Goal: Transaction & Acquisition: Purchase product/service

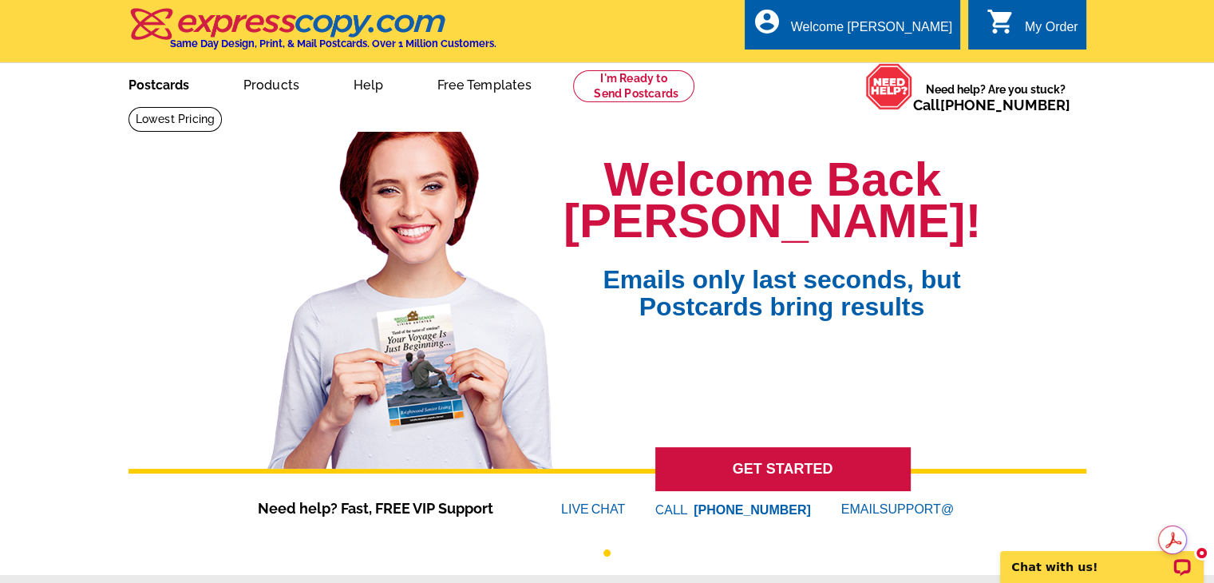
click at [150, 81] on link "Postcards" at bounding box center [159, 84] width 112 height 38
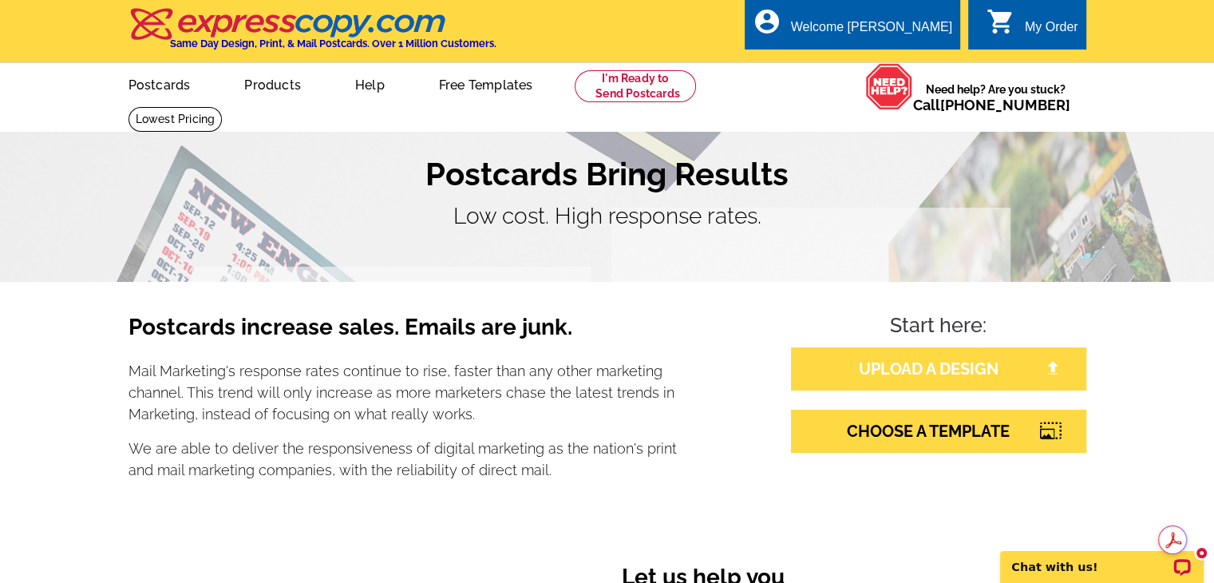
click at [887, 365] on link "UPLOAD A DESIGN" at bounding box center [938, 368] width 295 height 43
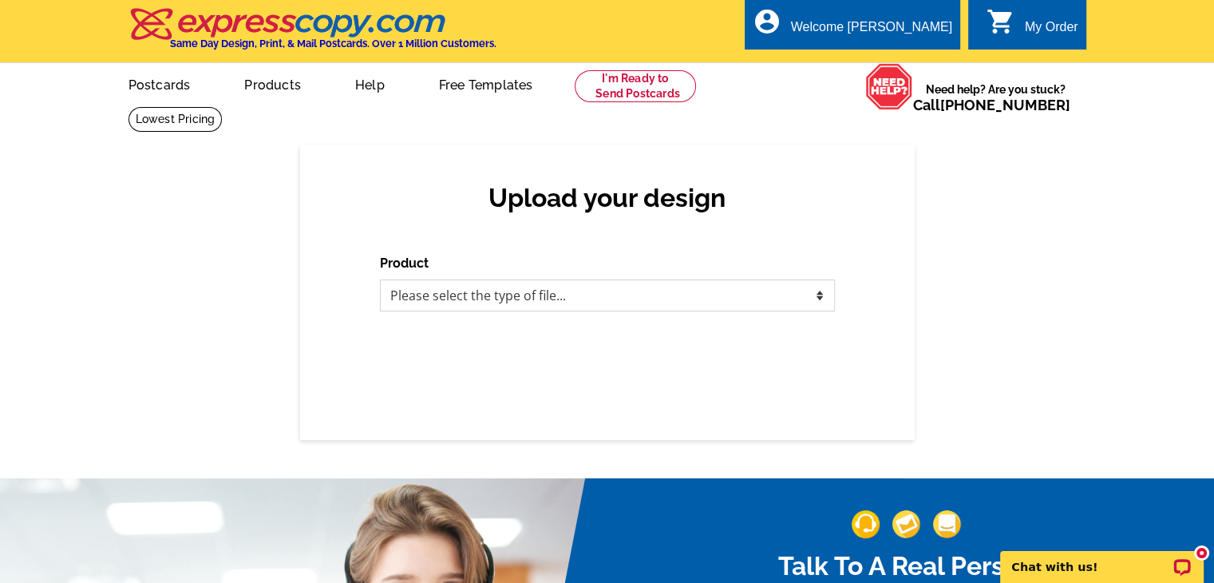
click at [466, 292] on select "Please select the type of file... Postcards Business Cards Letters and flyers G…" at bounding box center [607, 295] width 455 height 32
select select "1"
click at [380, 280] on select "Please select the type of file... Postcards Business Cards Letters and flyers G…" at bounding box center [607, 295] width 455 height 32
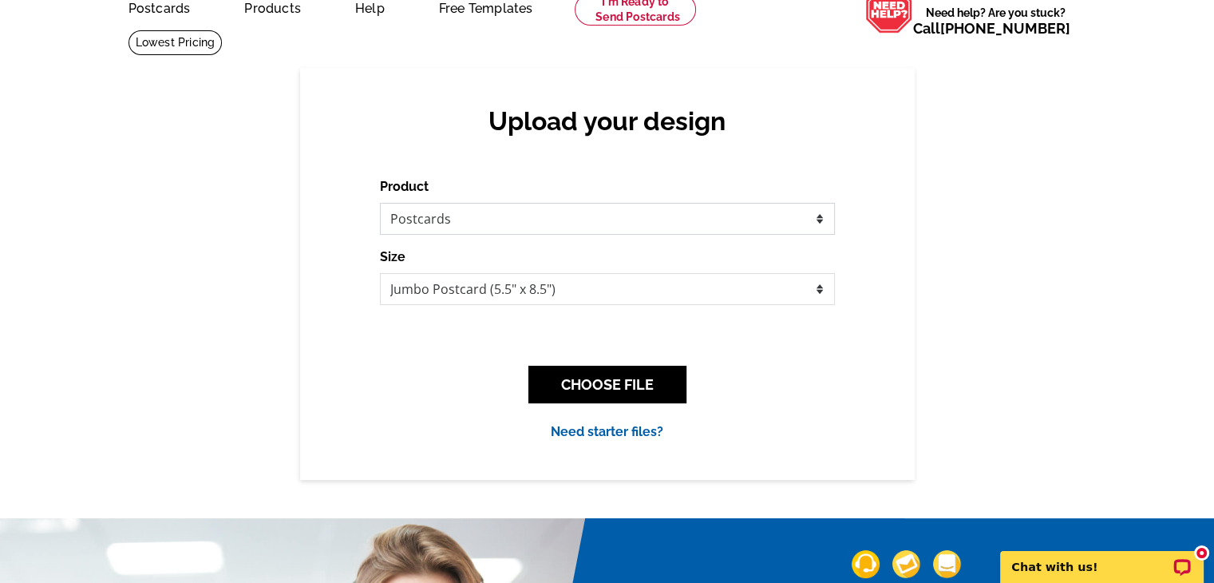
scroll to position [160, 0]
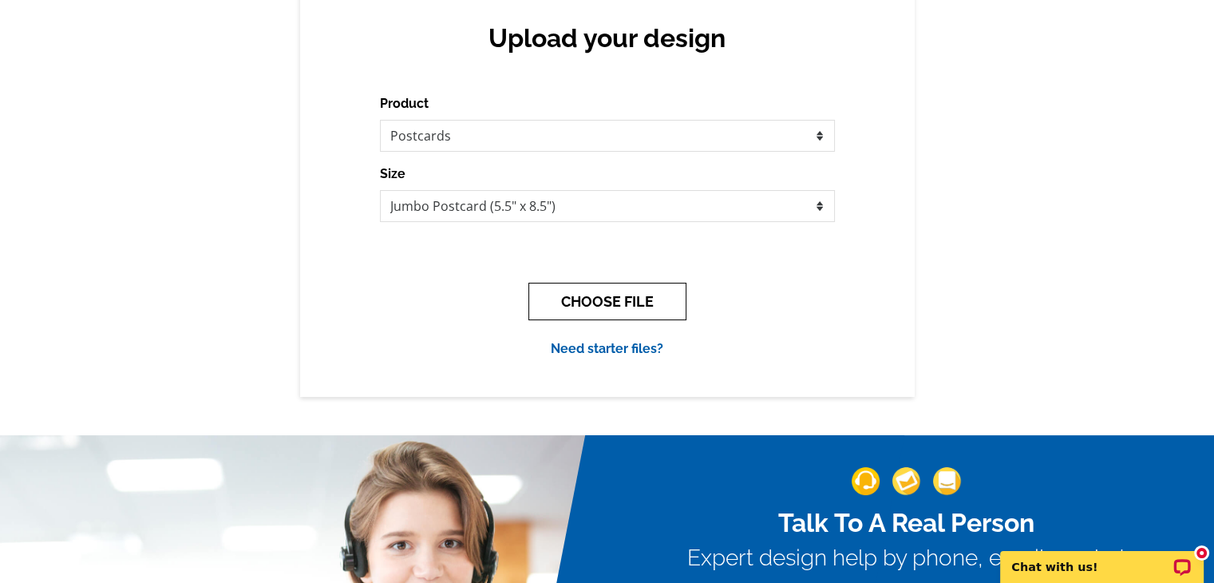
click at [606, 311] on button "CHOOSE FILE" at bounding box center [607, 301] width 158 height 38
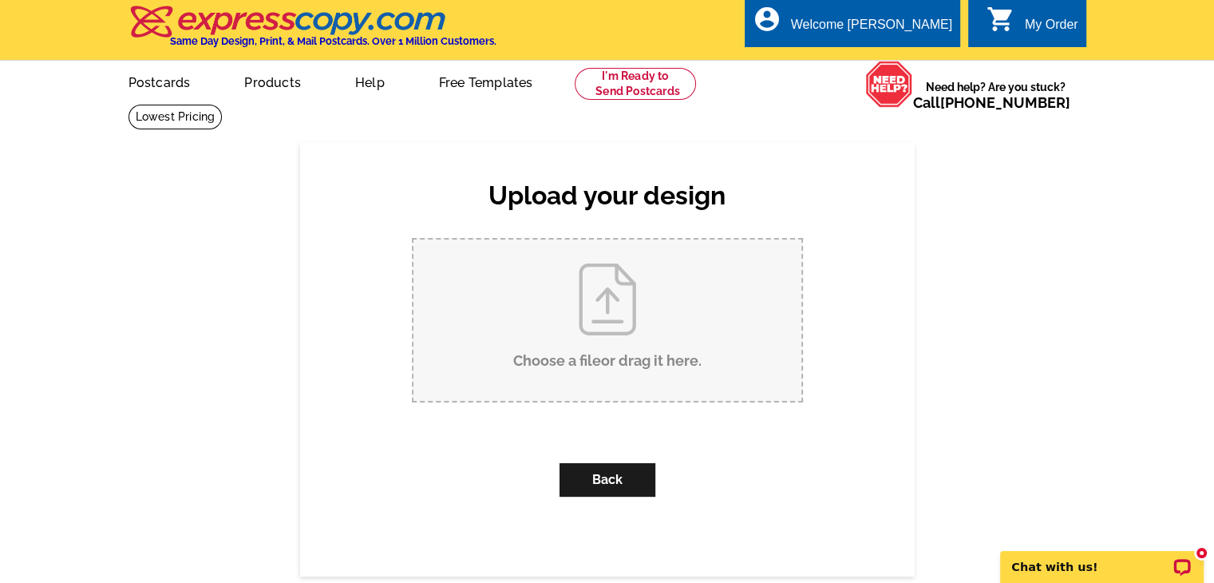
scroll to position [0, 0]
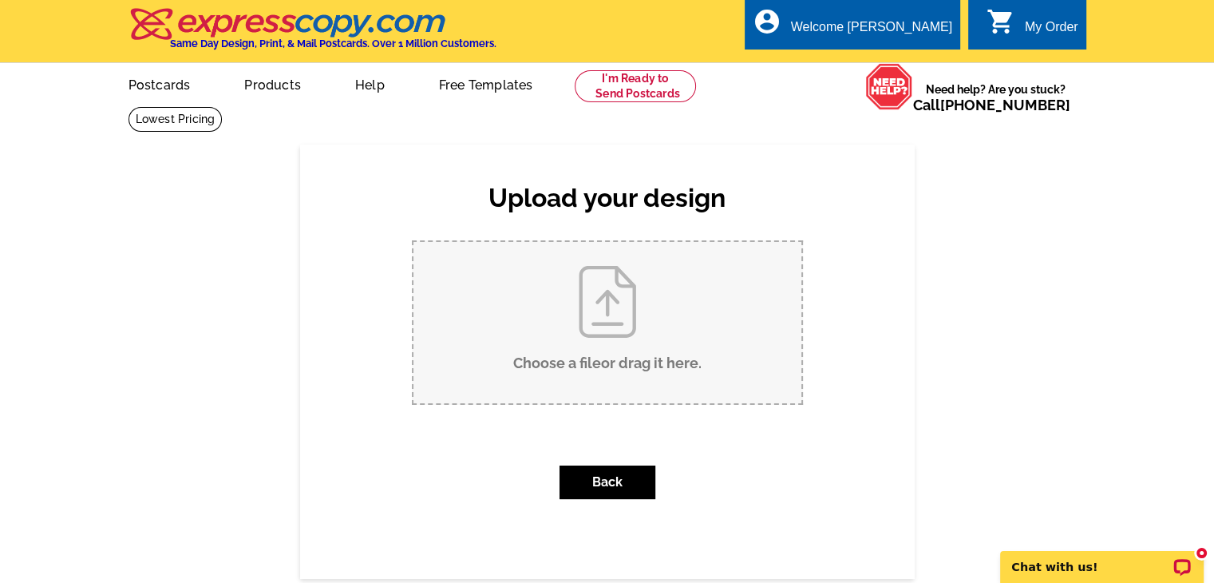
click at [603, 296] on input "Choose a file or drag it here ." at bounding box center [607, 322] width 388 height 161
type input "C:\fakepath\postcard amiler 8 13.jpg"
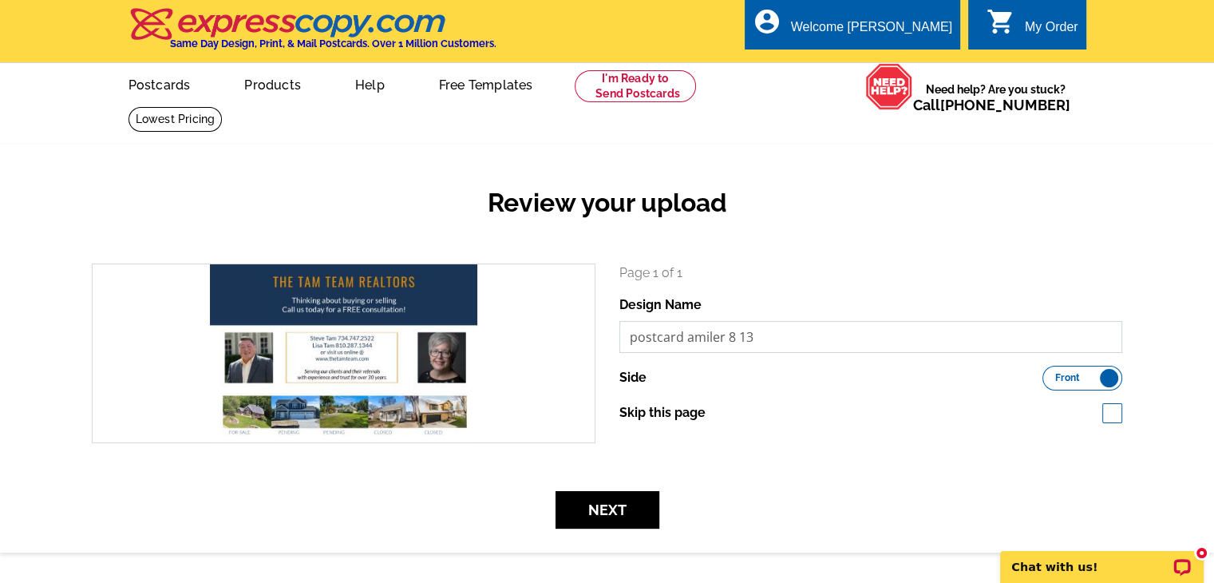
drag, startPoint x: 771, startPoint y: 343, endPoint x: 686, endPoint y: 330, distance: 85.5
click at [686, 330] on input "postcard amiler 8 13" at bounding box center [871, 337] width 504 height 32
type input "postcard mailer front"
click at [1076, 263] on div "Review your upload" at bounding box center [607, 215] width 1054 height 94
click at [590, 511] on button "Next" at bounding box center [607, 510] width 104 height 38
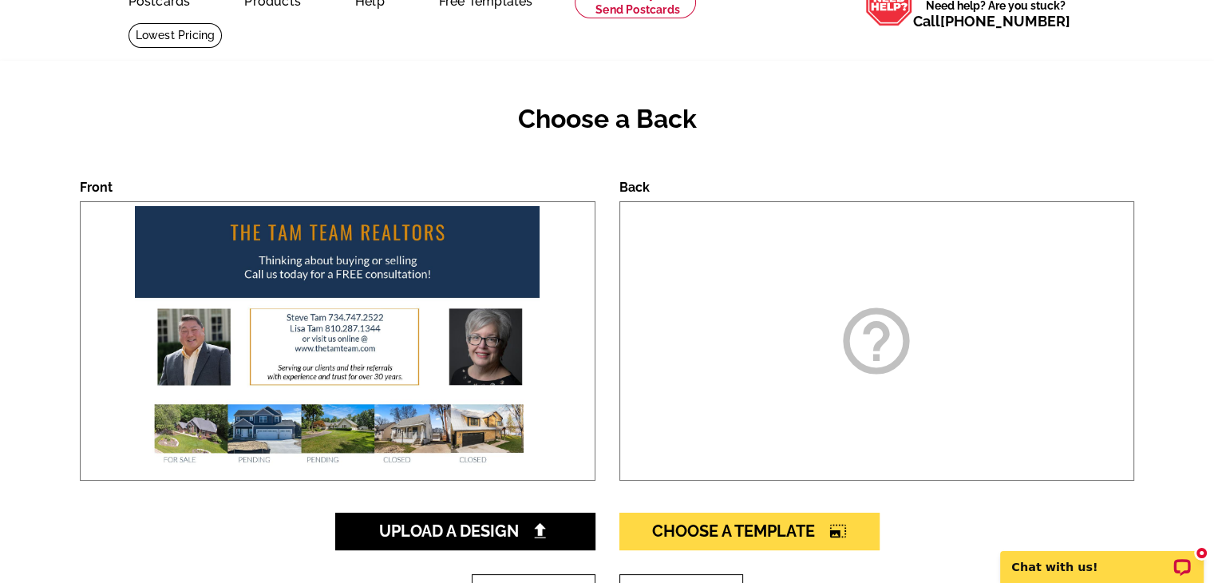
scroll to position [239, 0]
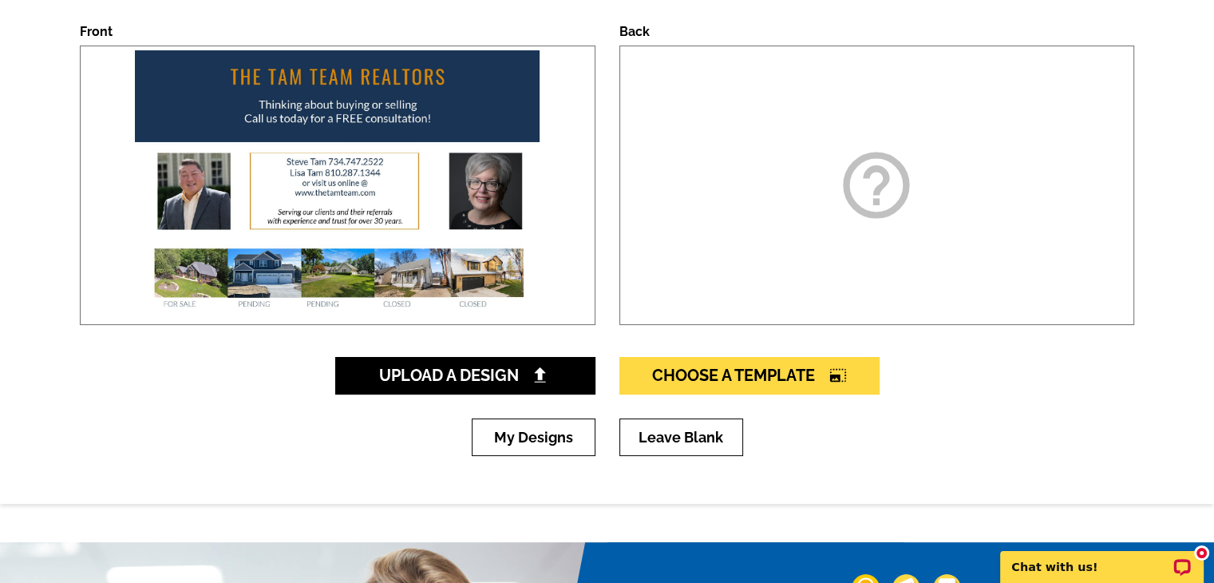
click at [918, 215] on div "help_outline" at bounding box center [876, 184] width 515 height 279
click at [906, 202] on icon "help_outline" at bounding box center [876, 185] width 80 height 80
click at [861, 186] on icon "help_outline" at bounding box center [876, 185] width 80 height 80
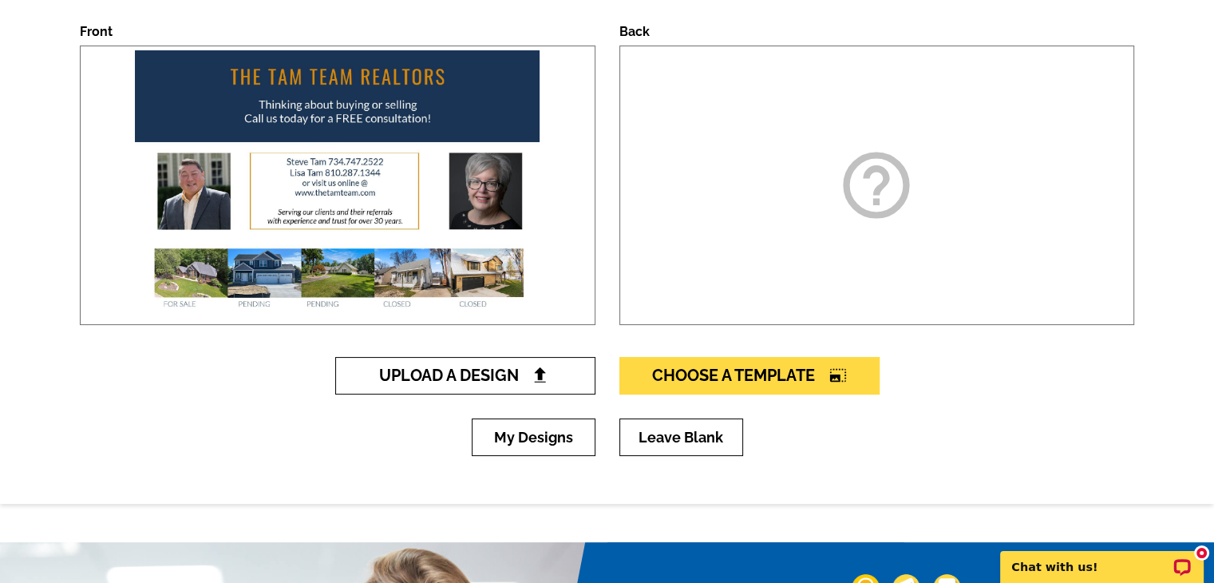
click at [507, 383] on span "Upload A Design" at bounding box center [465, 374] width 172 height 19
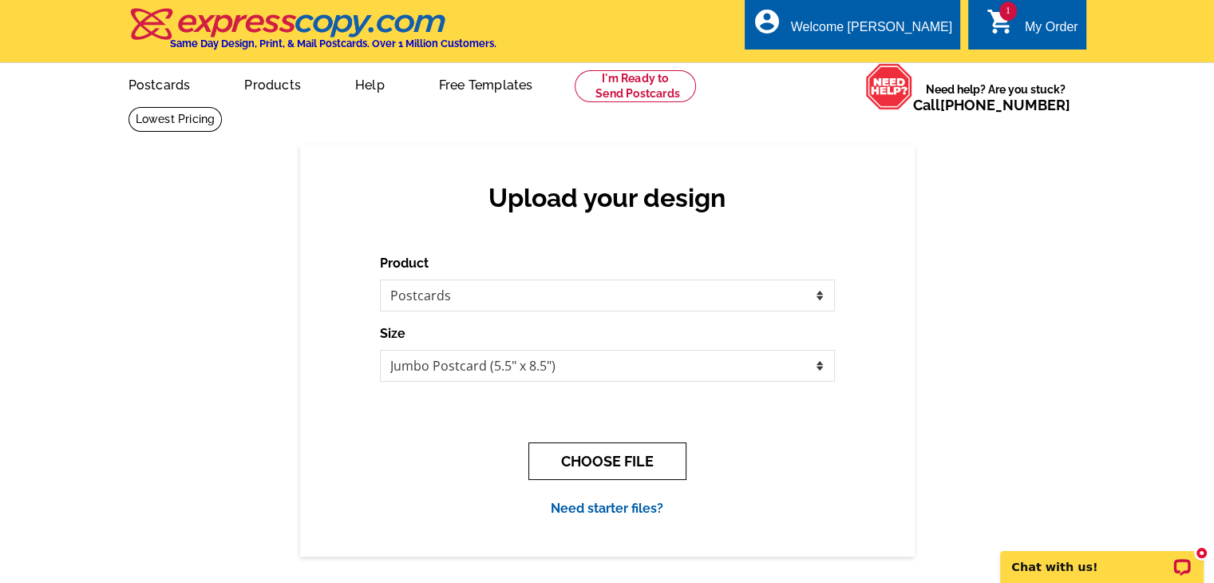
click at [589, 468] on button "CHOOSE FILE" at bounding box center [607, 461] width 158 height 38
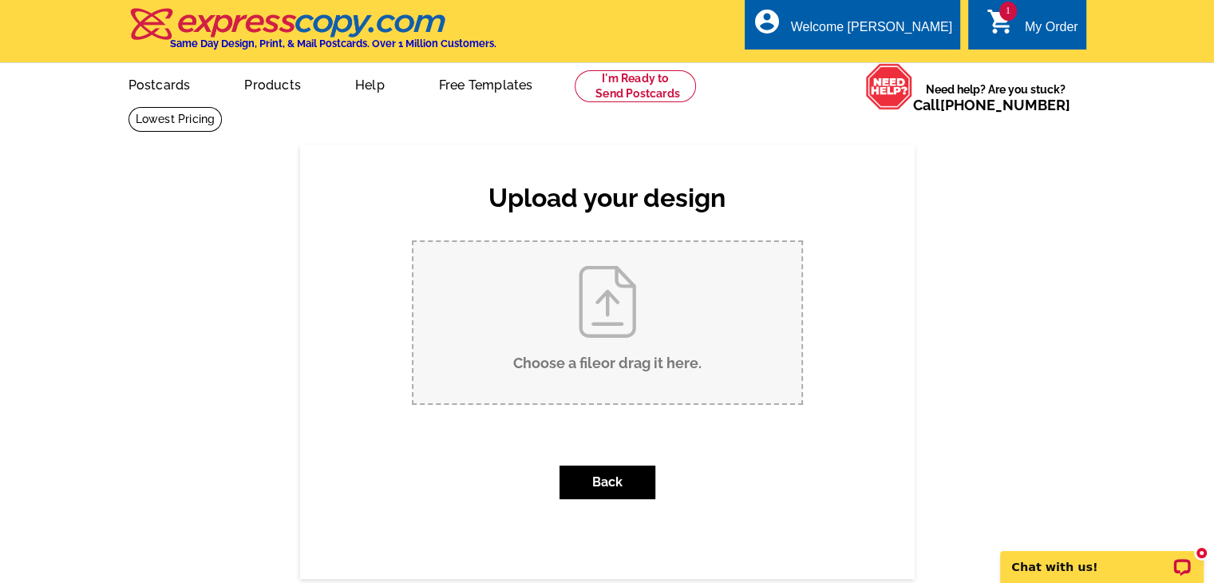
click at [608, 335] on input "Choose a file or drag it here ." at bounding box center [607, 322] width 388 height 161
type input "C:\fakepath\BackMaier Use.jpg"
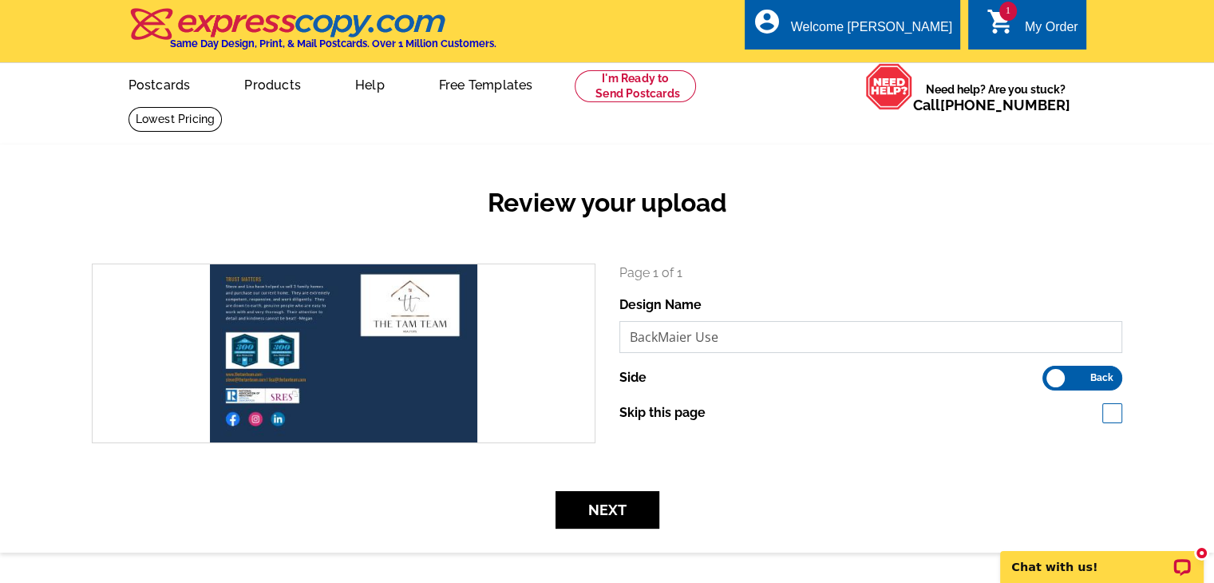
click at [695, 332] on input "BackMaier Use" at bounding box center [871, 337] width 504 height 32
drag, startPoint x: 738, startPoint y: 339, endPoint x: 614, endPoint y: 334, distance: 123.8
click at [614, 334] on div "Page 1 of 1 Design Name BackMaier Use Side Front Back Skip this page" at bounding box center [870, 353] width 527 height 180
type input "Mailer Back"
click at [582, 531] on div "Review your upload search Page 1 of 1 Design Name Mailer Back Side Front" at bounding box center [607, 347] width 1214 height 407
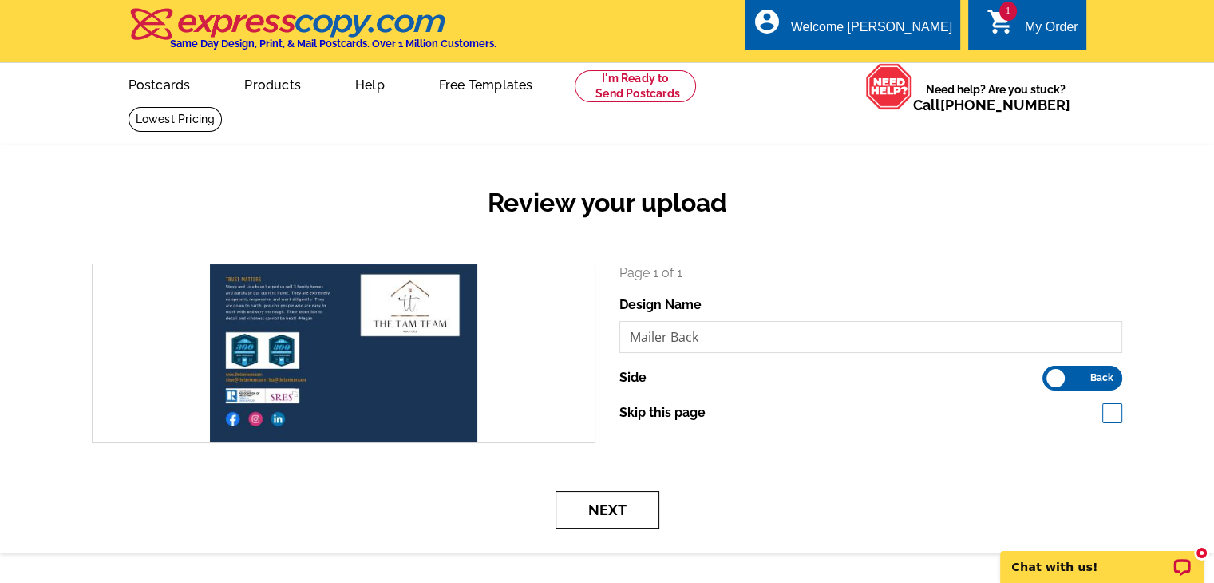
click at [581, 505] on button "Next" at bounding box center [607, 510] width 104 height 38
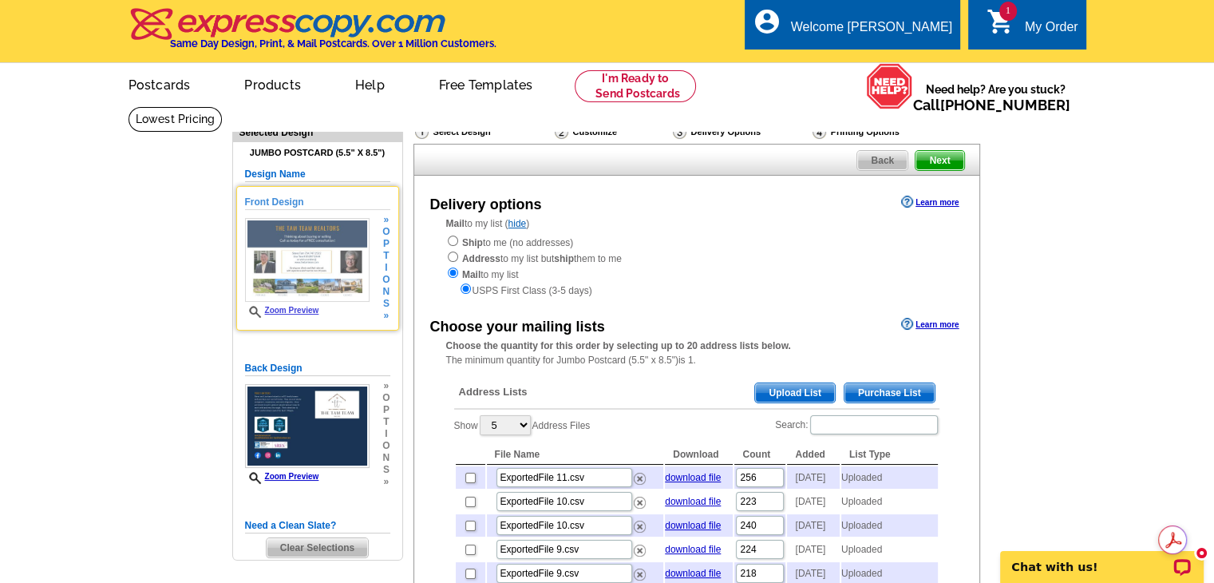
click at [306, 310] on link "Zoom Preview" at bounding box center [282, 310] width 74 height 9
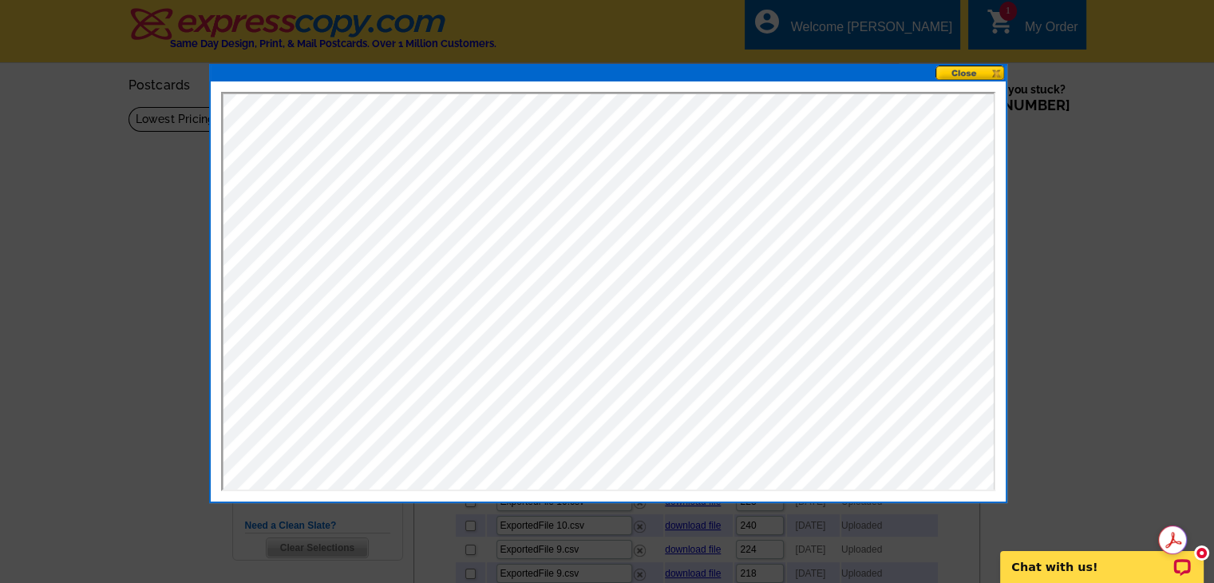
click at [969, 68] on button at bounding box center [970, 72] width 70 height 15
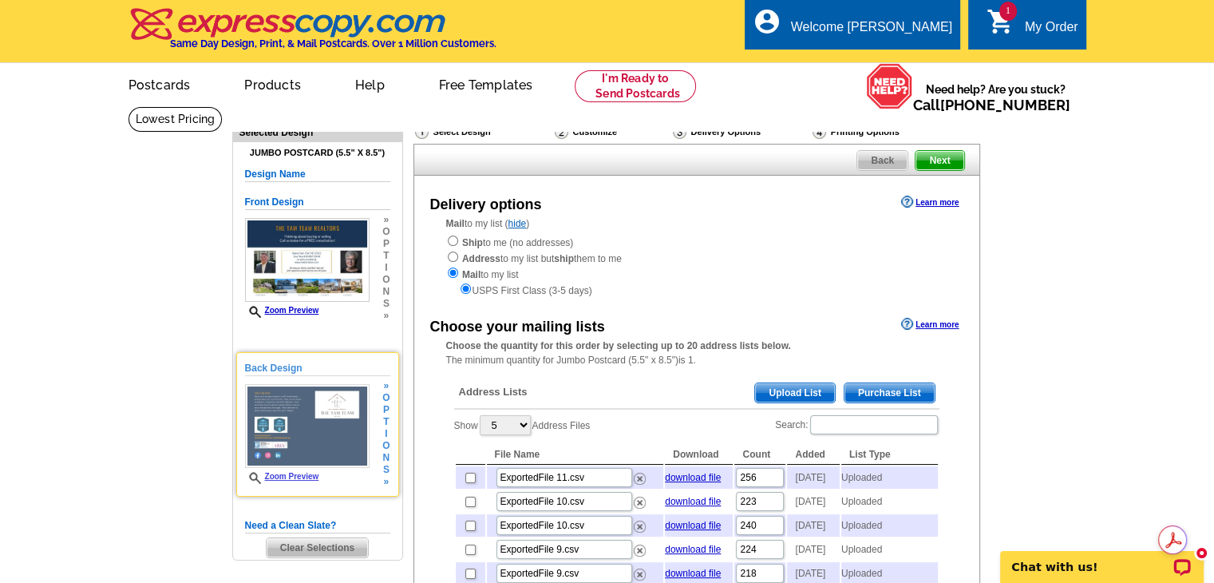
click at [284, 479] on link "Zoom Preview" at bounding box center [282, 476] width 74 height 9
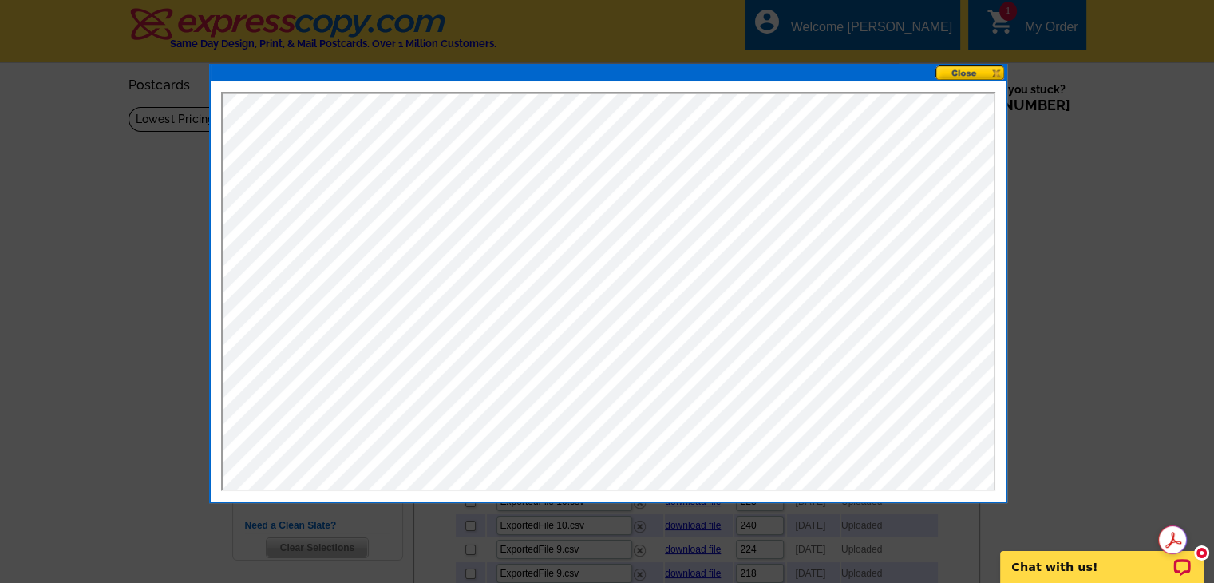
click at [966, 74] on button at bounding box center [970, 72] width 70 height 15
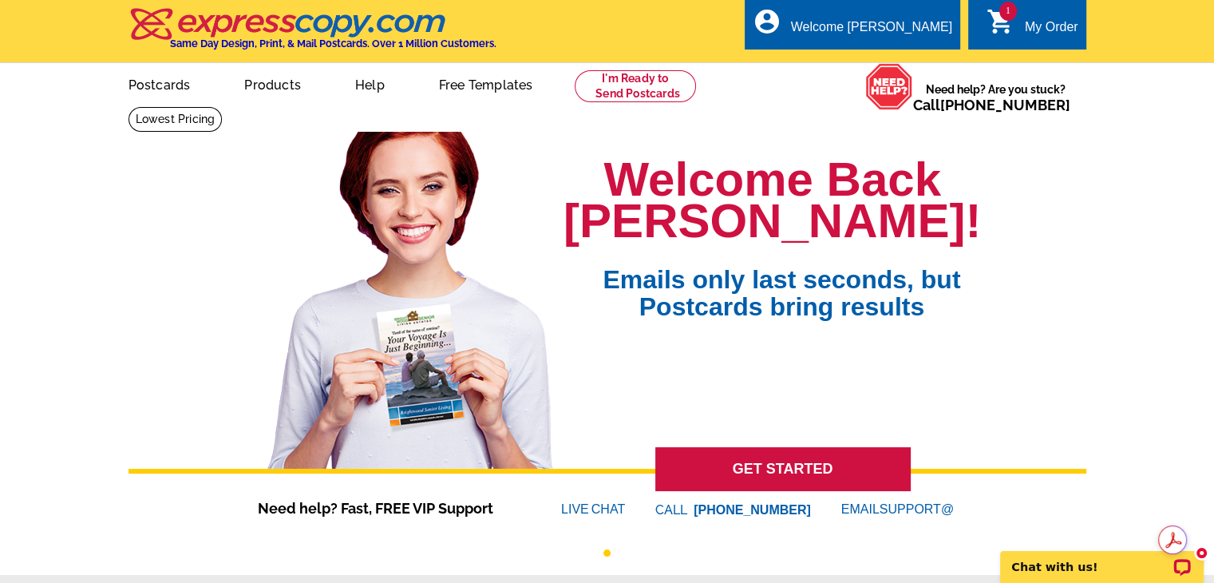
click at [1008, 12] on span "1" at bounding box center [1008, 11] width 18 height 19
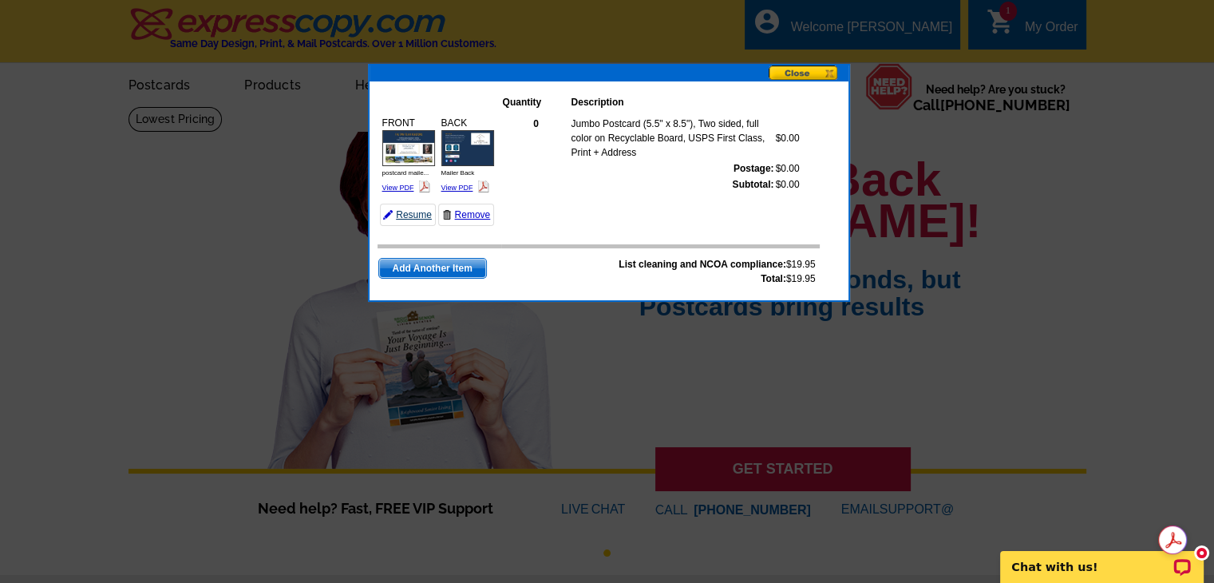
click at [397, 214] on link "Resume" at bounding box center [408, 214] width 56 height 22
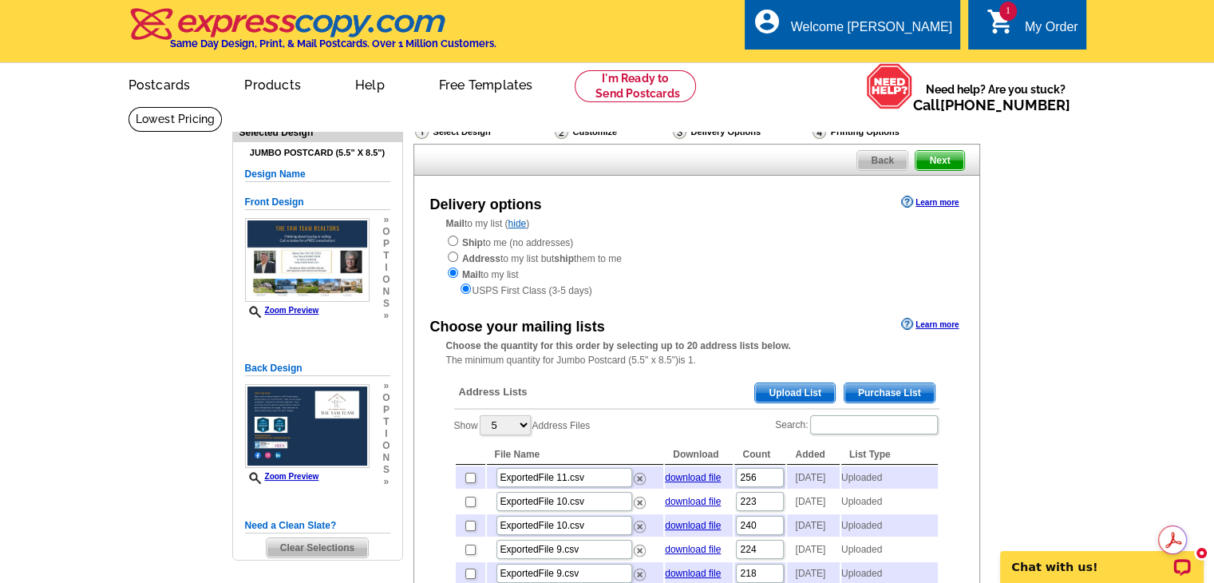
click at [791, 392] on span "Upload List" at bounding box center [794, 392] width 79 height 19
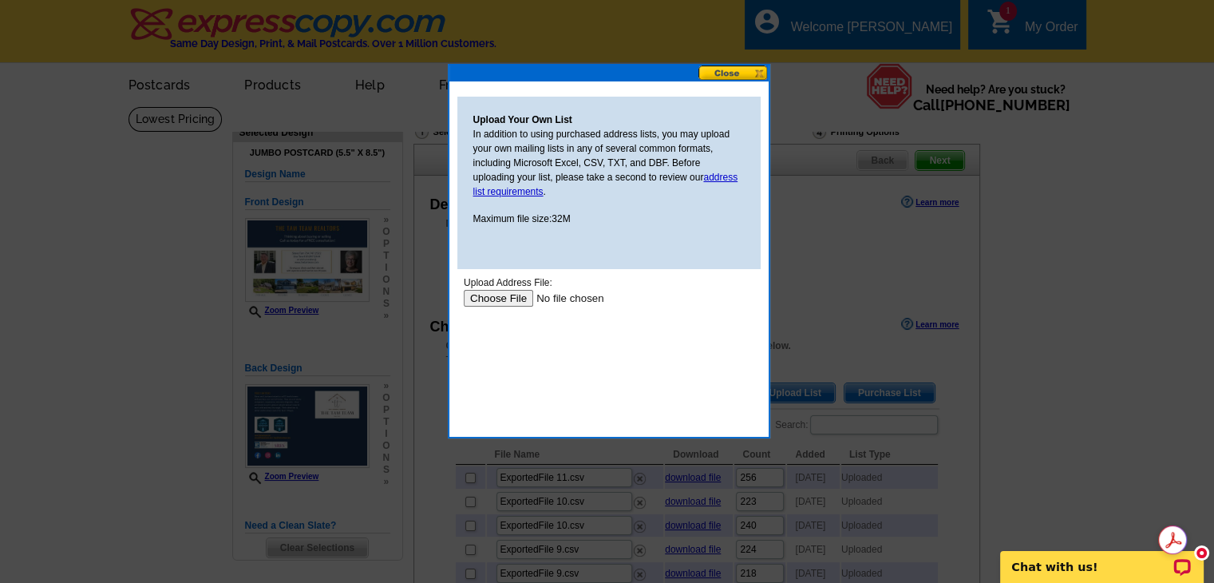
click at [510, 293] on input "file" at bounding box center [564, 298] width 202 height 17
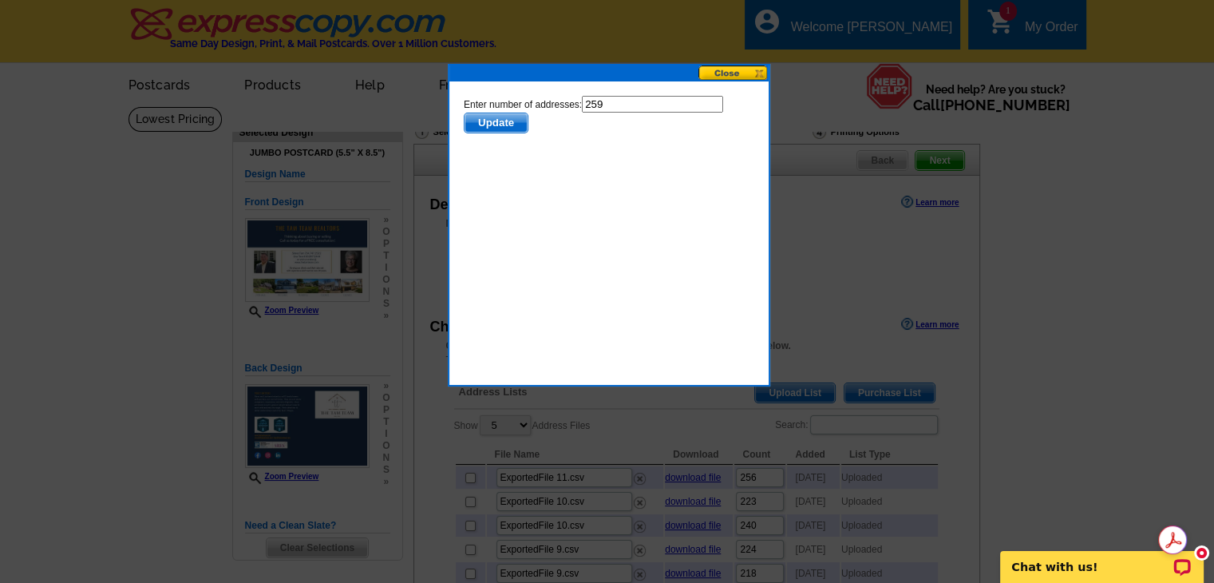
drag, startPoint x: 633, startPoint y: 100, endPoint x: 545, endPoint y: 106, distance: 88.0
click at [545, 106] on form "Enter number of addresses: 259 Update" at bounding box center [608, 115] width 290 height 38
type input "232"
click at [484, 122] on span "Update" at bounding box center [495, 122] width 63 height 19
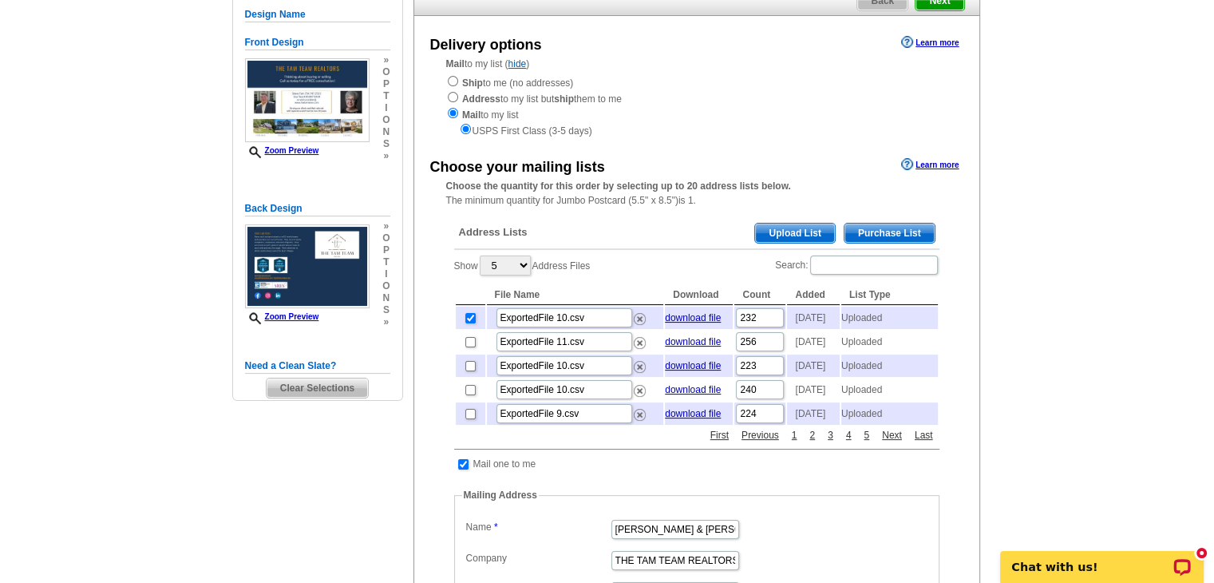
scroll to position [399, 0]
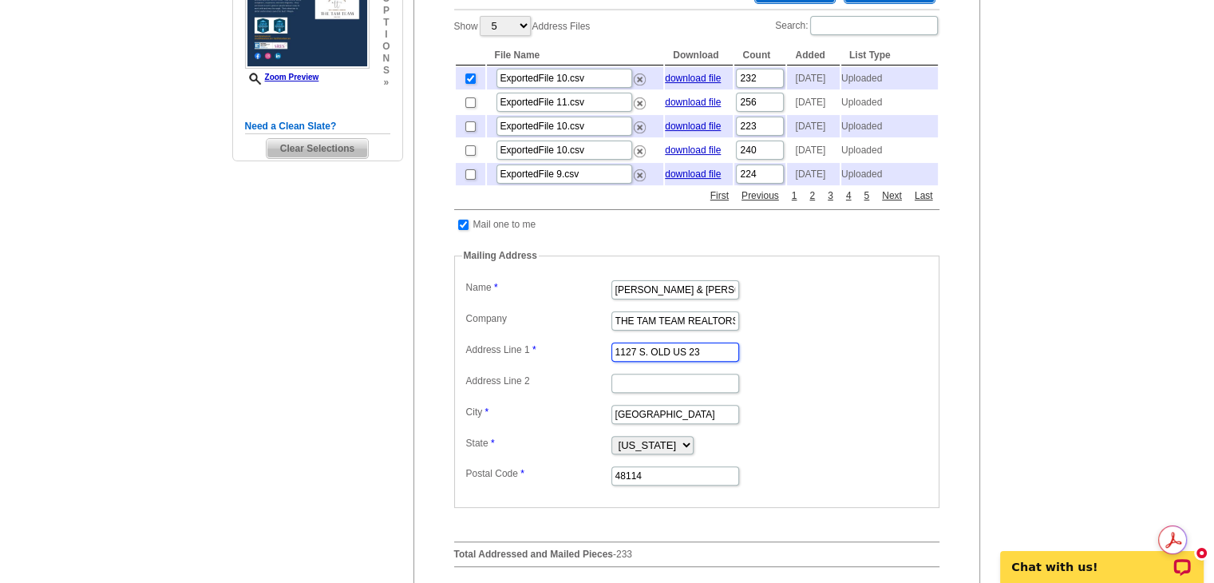
drag, startPoint x: 709, startPoint y: 379, endPoint x: 507, endPoint y: 379, distance: 201.1
click at [507, 379] on dl "Label Mail-To-Me Name Lisa & Stephen Tam Company THE TAM TEAM REALTORS CORP Add…" at bounding box center [696, 381] width 469 height 211
type input "5840 Sterling Dr"
type input "Ste 520"
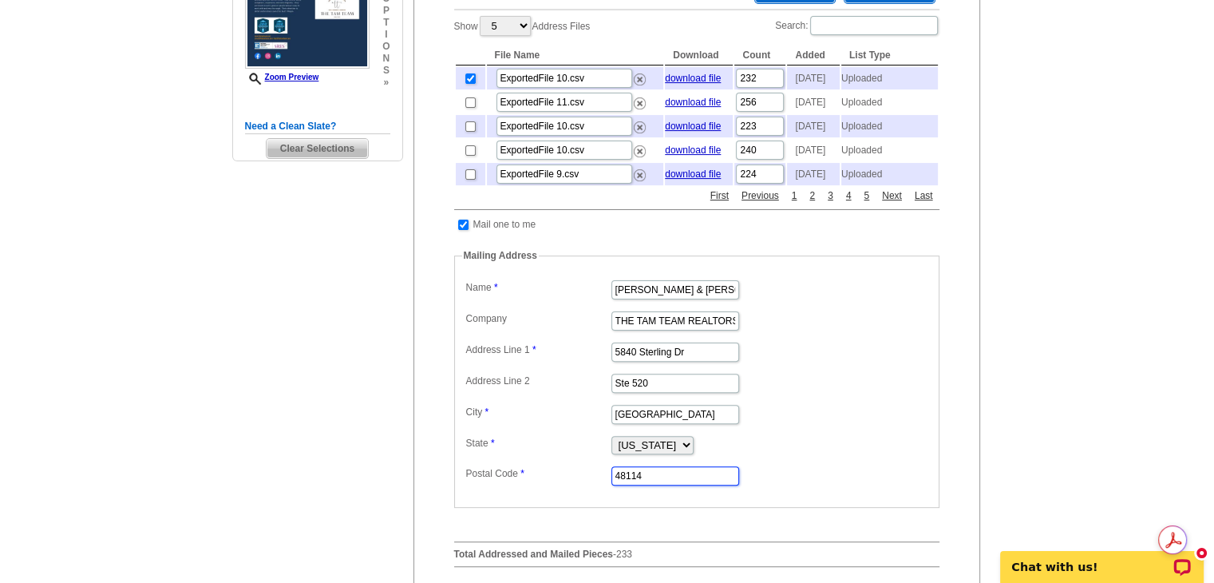
drag, startPoint x: 650, startPoint y: 500, endPoint x: 561, endPoint y: 500, distance: 89.4
click at [561, 487] on dl "Label Mail-To-Me Name Lisa & Stephen Tam Company THE TAM TEAM REALTORS CORP Add…" at bounding box center [696, 381] width 469 height 211
type input "48843"
click at [808, 332] on dd "THE TAM TEAM REALTORS CORP" at bounding box center [696, 319] width 469 height 25
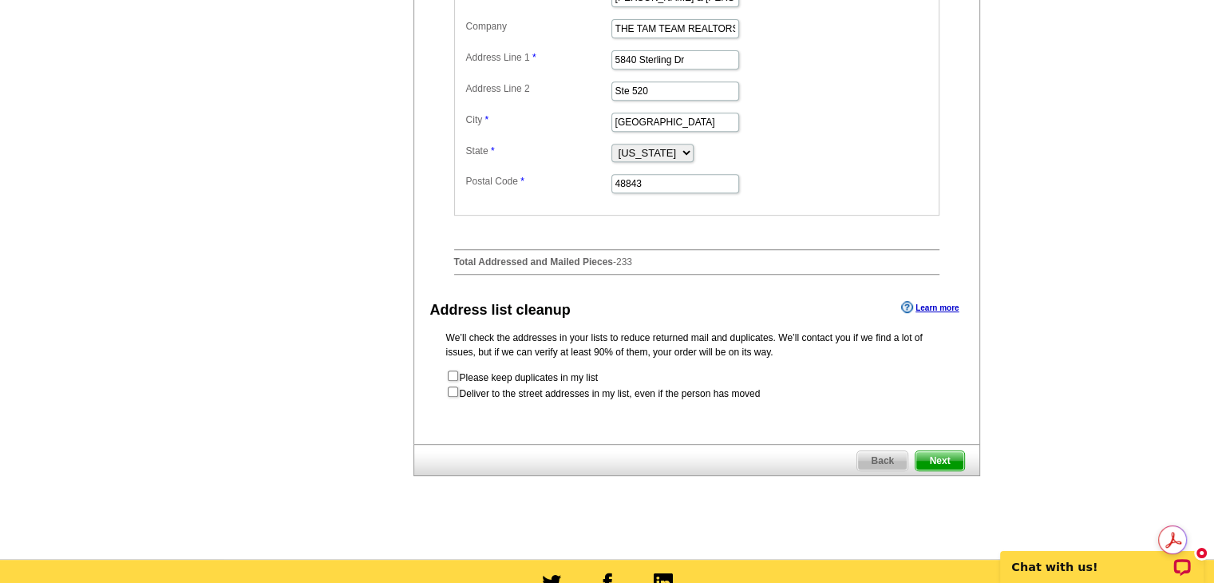
scroll to position [798, 0]
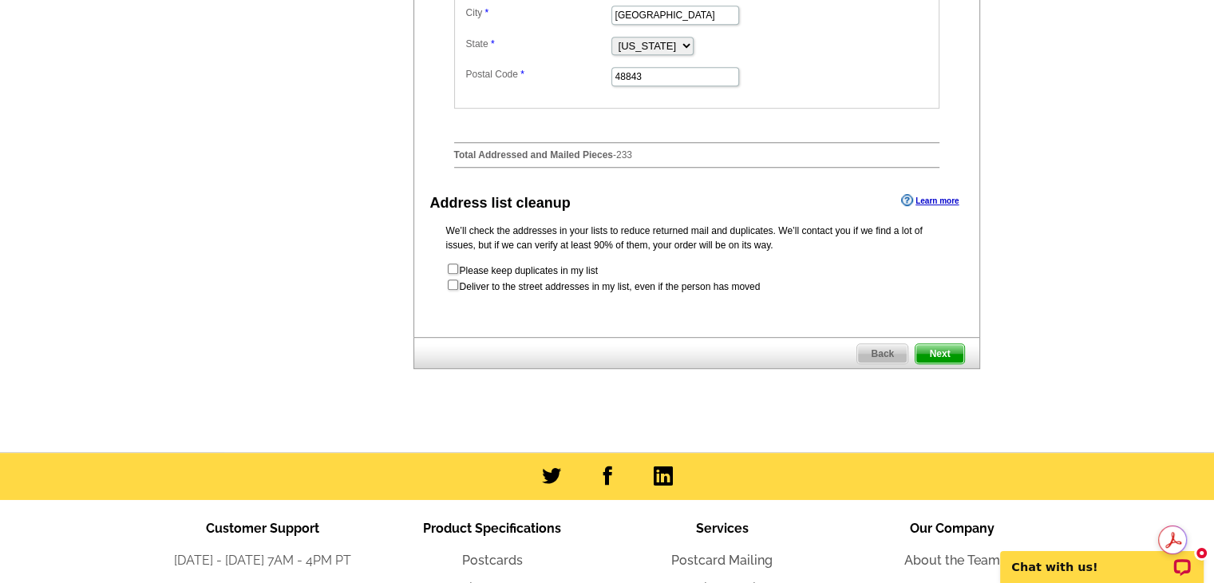
click at [942, 363] on span "Next" at bounding box center [939, 353] width 48 height 19
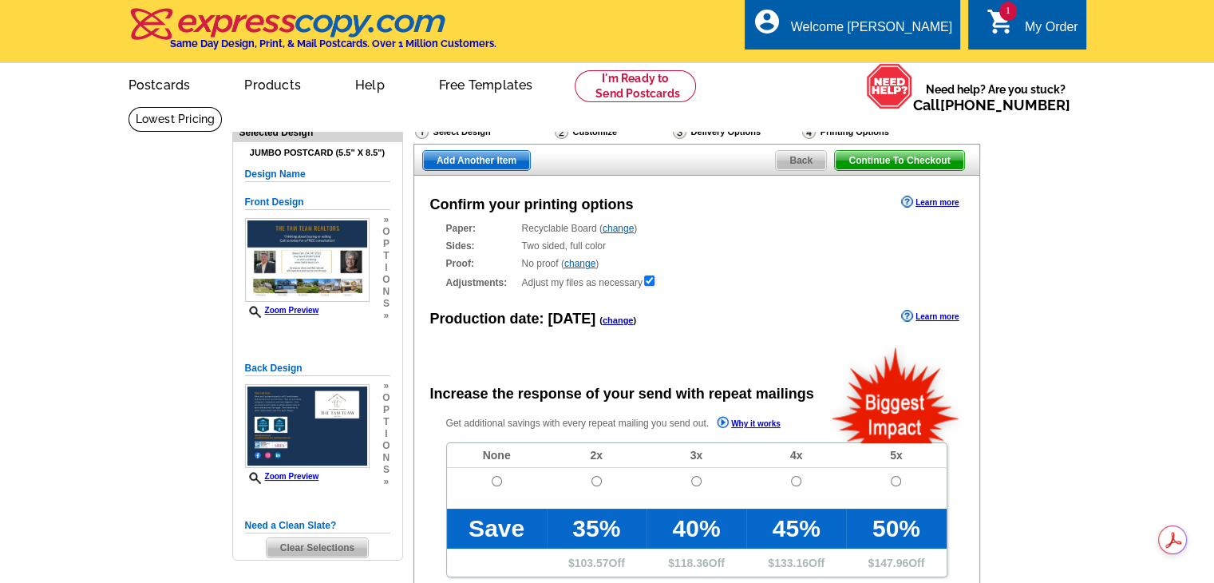
radio input "false"
click at [492, 479] on input "radio" at bounding box center [497, 481] width 10 height 10
radio input "true"
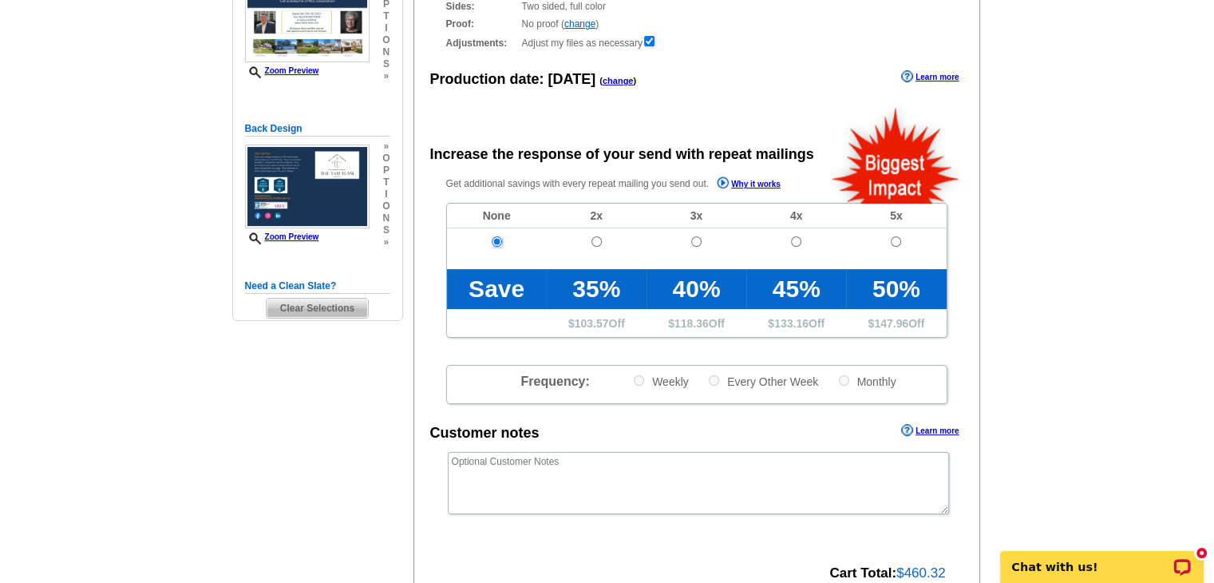
scroll to position [559, 0]
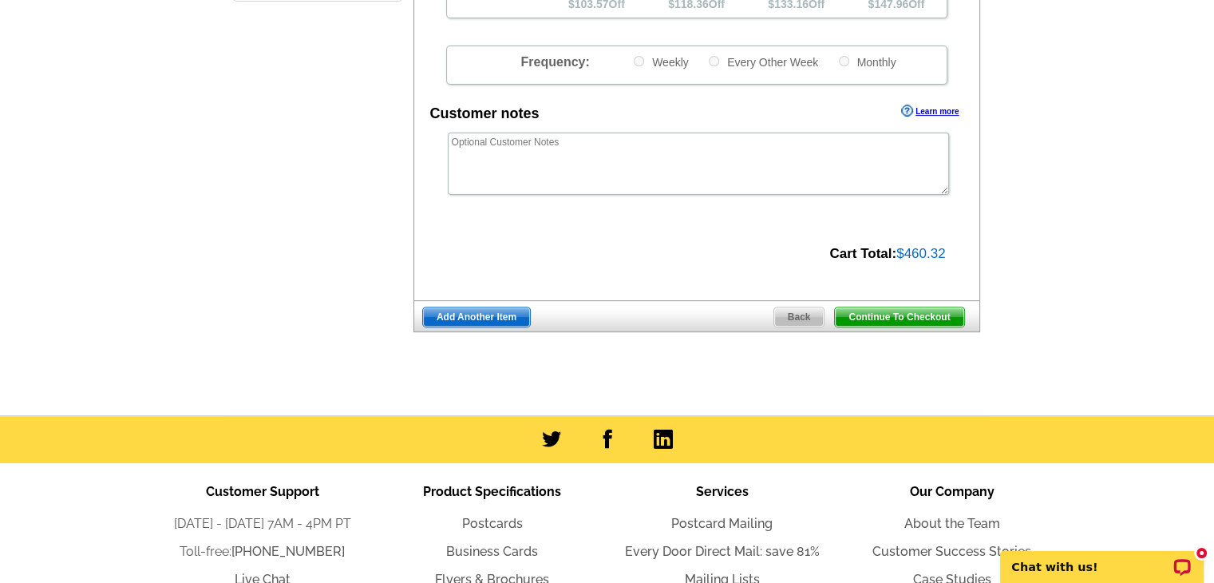
click at [875, 316] on span "Continue To Checkout" at bounding box center [899, 316] width 128 height 19
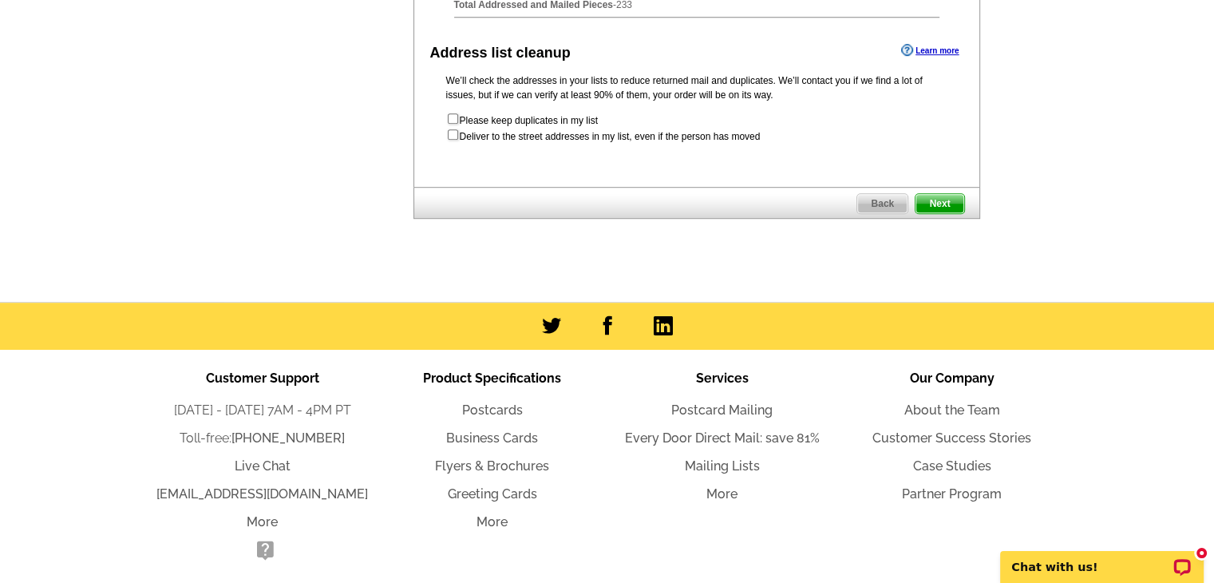
click at [875, 213] on span "Back" at bounding box center [882, 203] width 50 height 19
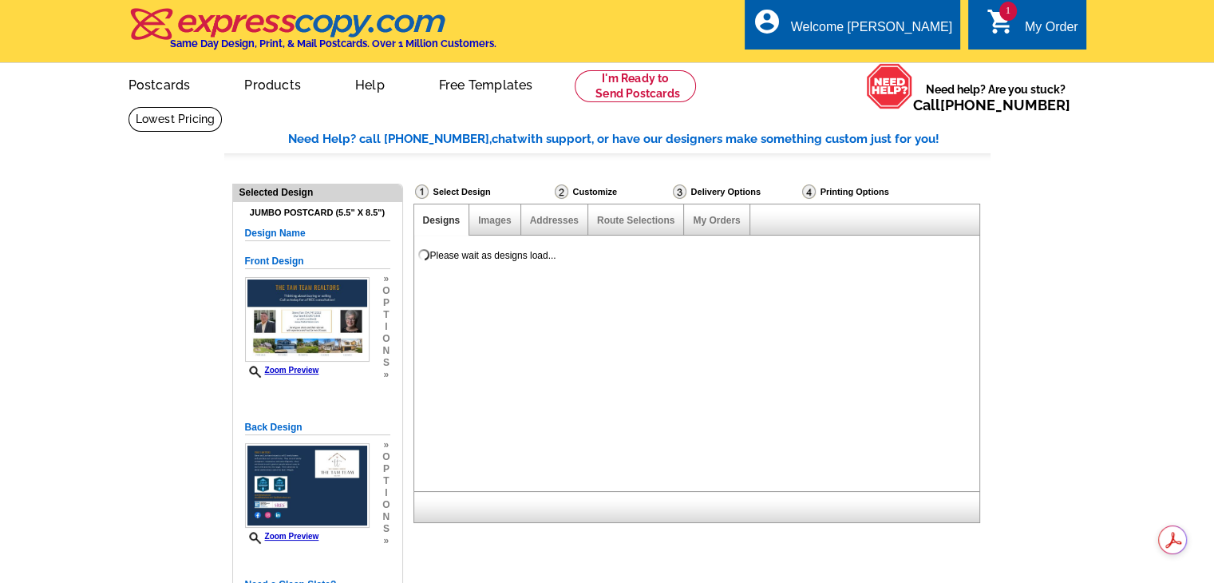
select select "785"
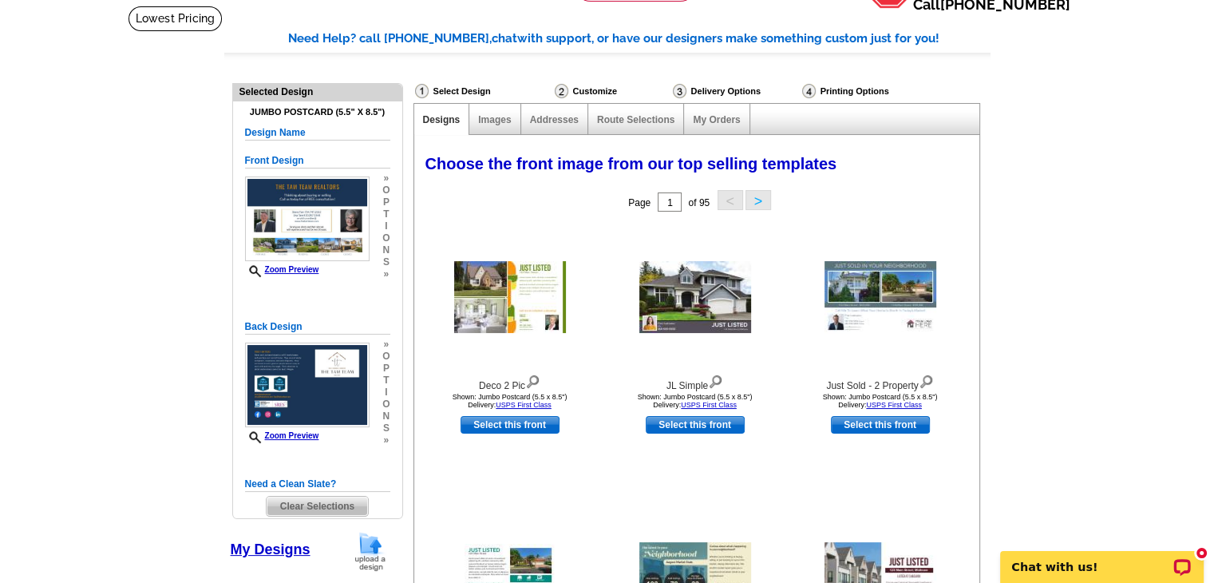
scroll to position [239, 0]
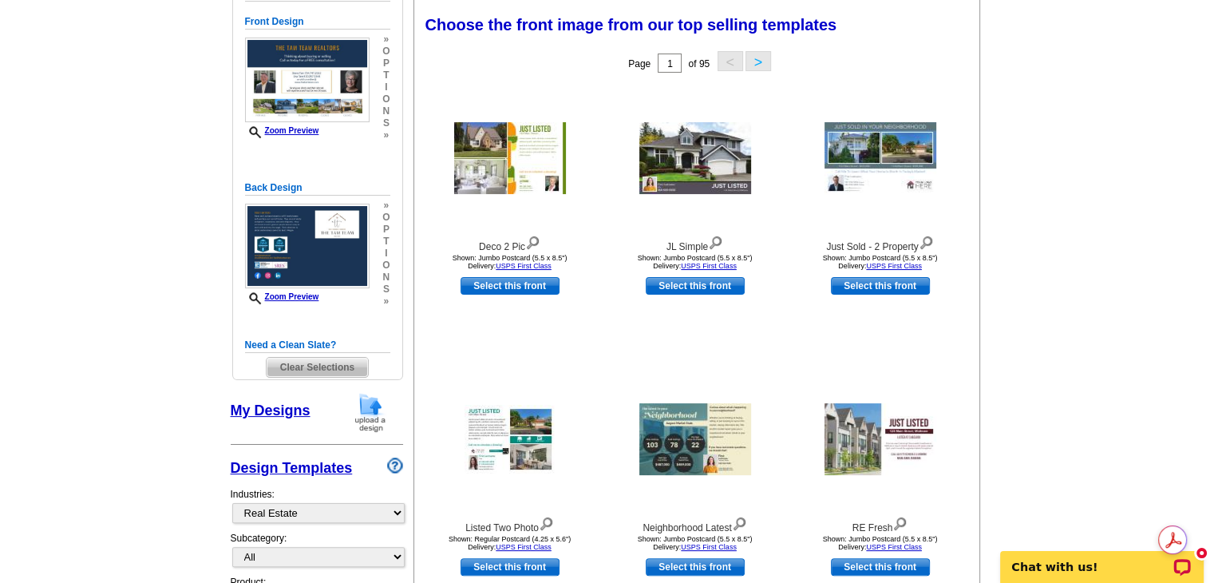
click at [300, 368] on span "Clear Selections" at bounding box center [317, 366] width 101 height 19
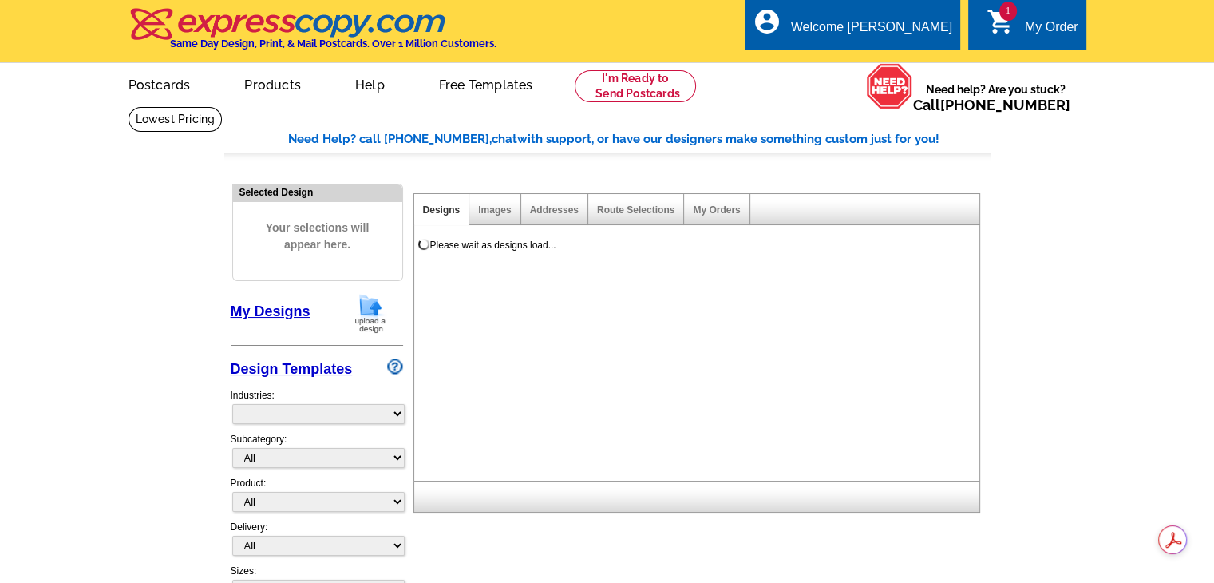
select select "785"
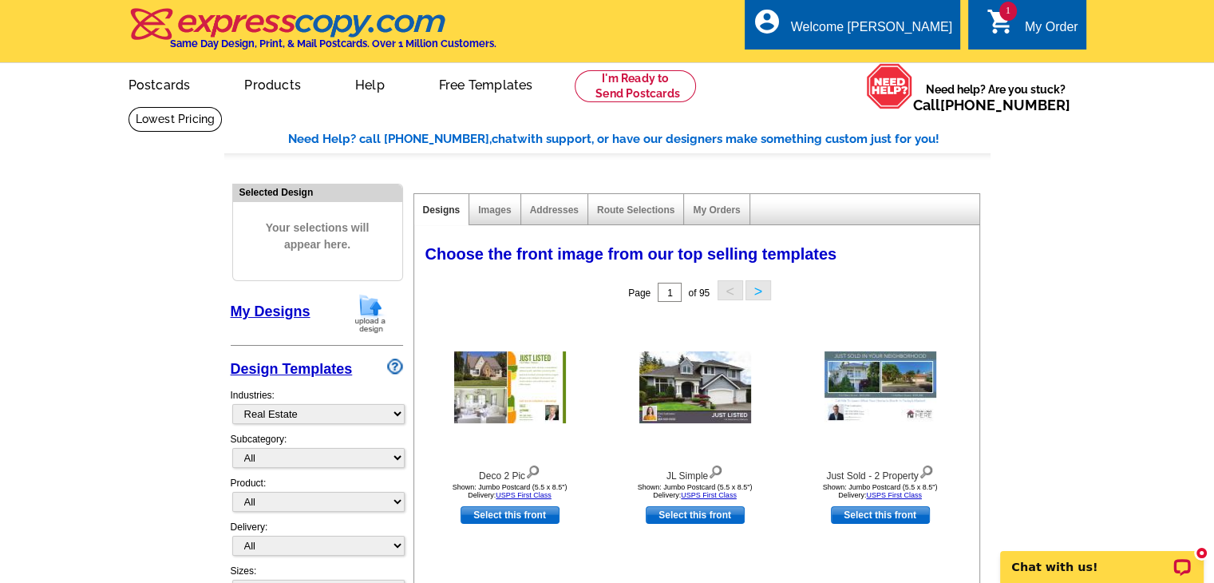
click at [282, 312] on link "My Designs" at bounding box center [271, 311] width 80 height 16
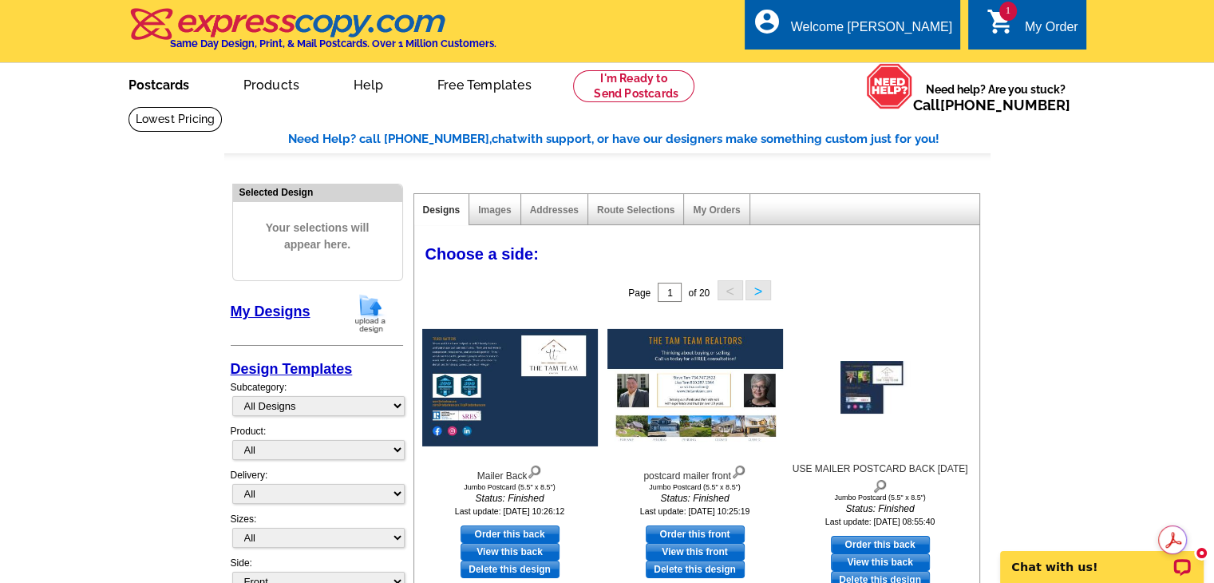
click at [160, 81] on link "Postcards" at bounding box center [159, 84] width 112 height 38
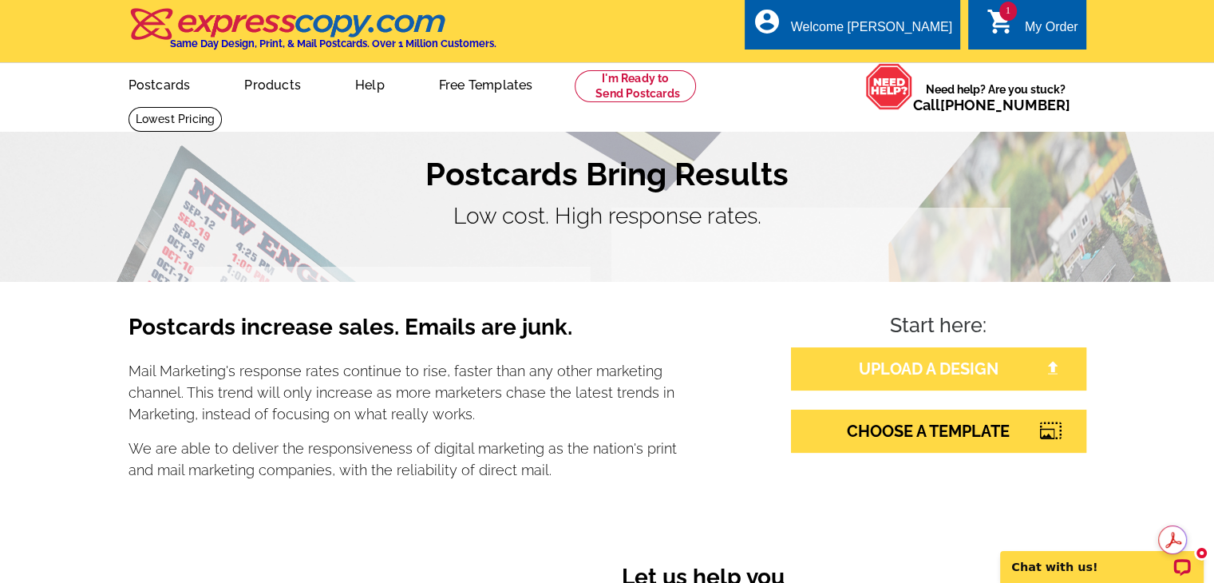
click at [887, 374] on link "UPLOAD A DESIGN" at bounding box center [938, 368] width 295 height 43
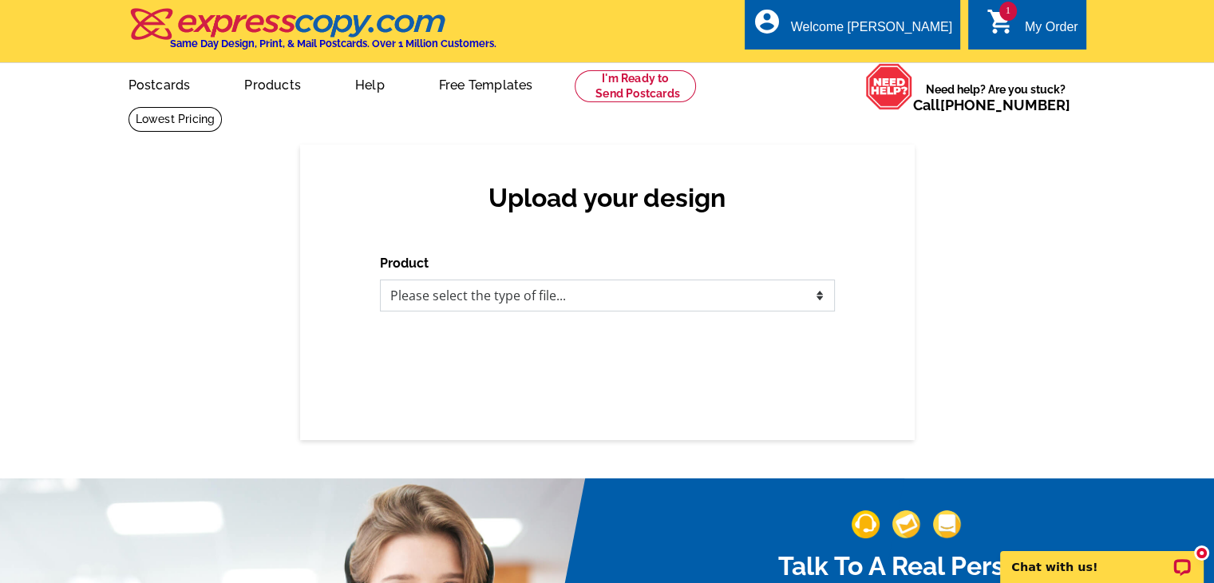
click at [431, 300] on select "Please select the type of file... Postcards Business Cards Letters and flyers G…" at bounding box center [607, 295] width 455 height 32
select select "1"
click at [380, 280] on select "Please select the type of file... Postcards Business Cards Letters and flyers G…" at bounding box center [607, 295] width 455 height 32
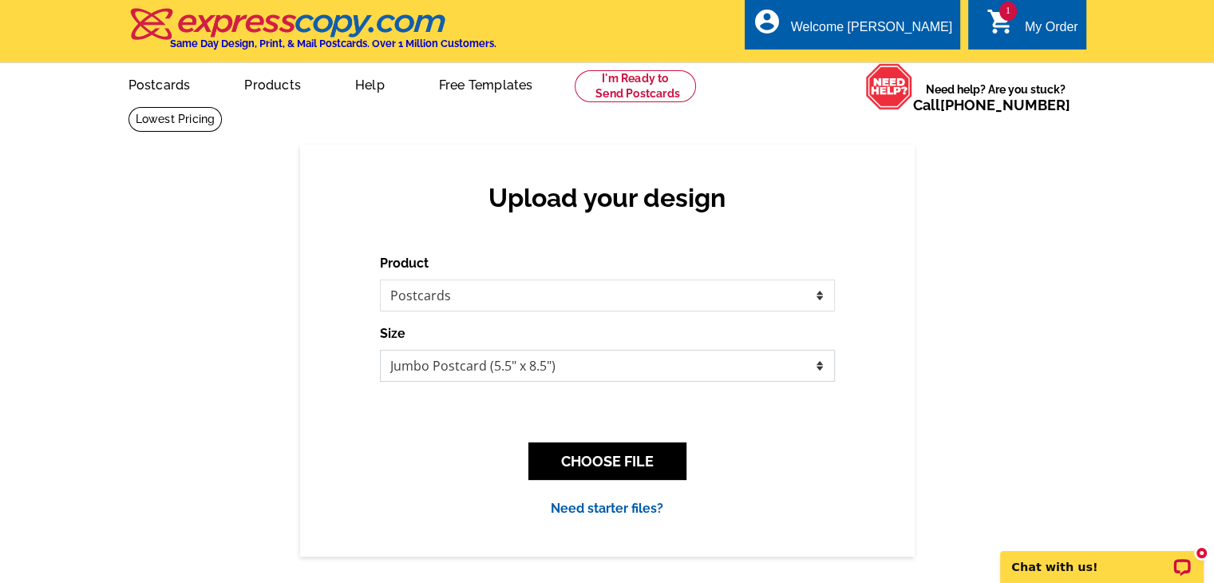
click at [444, 357] on select "Jumbo Postcard (5.5" x 8.5") Regular Postcard (4.25" x 5.6") Panoramic Postcard…" at bounding box center [607, 366] width 455 height 32
select select "1"
click at [380, 350] on select "Jumbo Postcard (5.5" x 8.5") Regular Postcard (4.25" x 5.6") Panoramic Postcard…" at bounding box center [607, 366] width 455 height 32
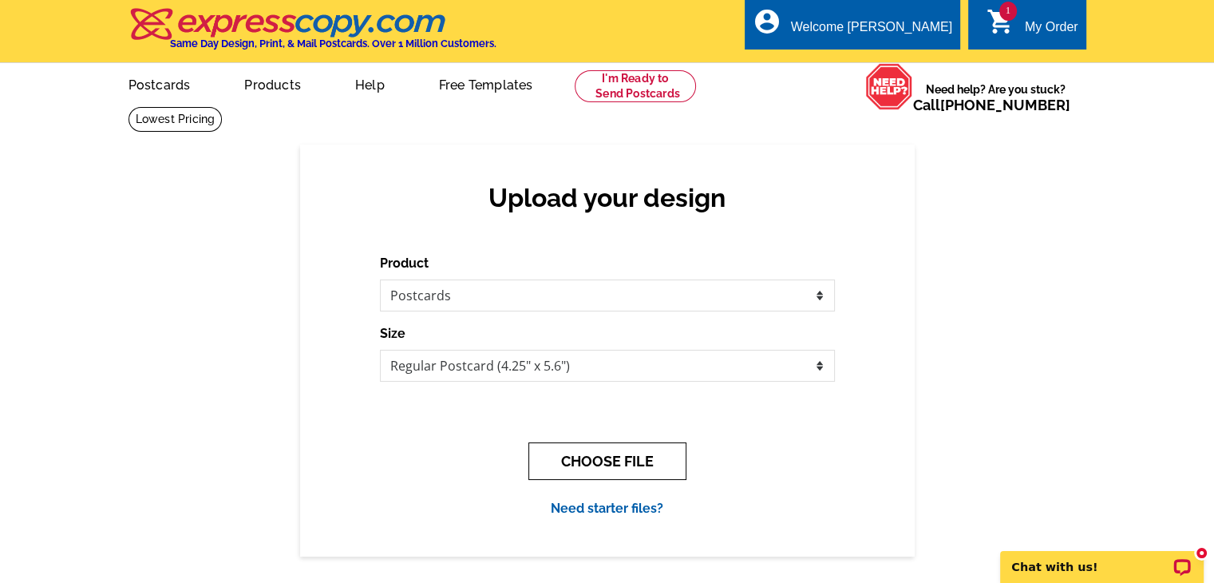
click at [622, 467] on button "CHOOSE FILE" at bounding box center [607, 461] width 158 height 38
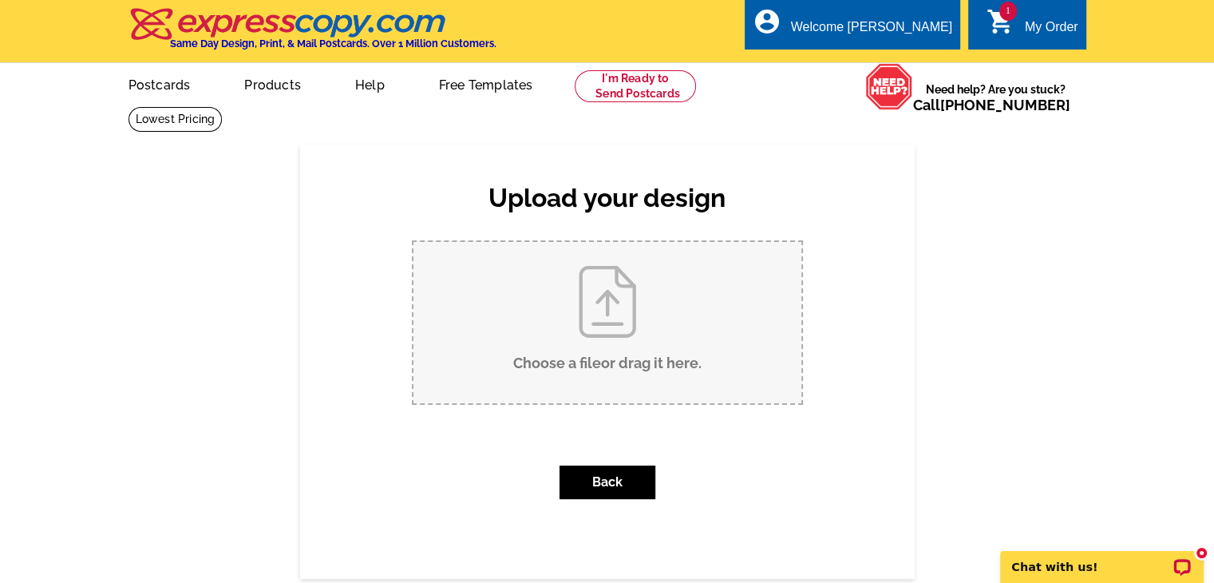
click at [603, 321] on input "Choose a file or drag it here ." at bounding box center [607, 322] width 388 height 161
type input "C:\fakepath\postcard amiler 8 13.jpg"
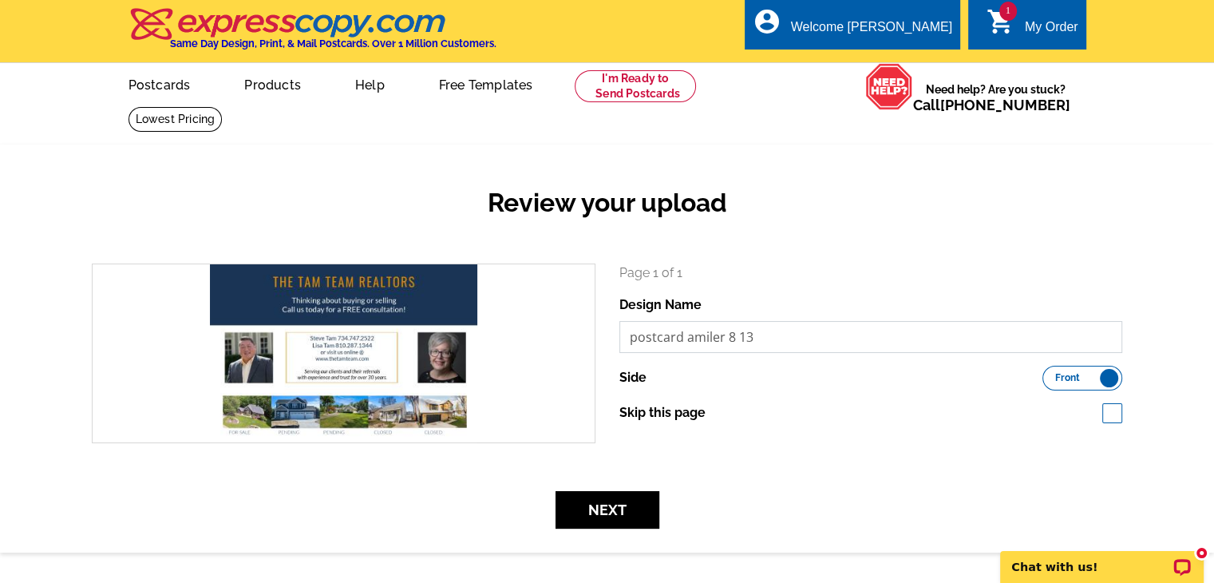
drag, startPoint x: 764, startPoint y: 348, endPoint x: 622, endPoint y: 338, distance: 141.6
click at [622, 338] on input "postcard amiler 8 13" at bounding box center [871, 337] width 504 height 32
type input "Postcard August"
click at [622, 523] on button "Next" at bounding box center [607, 510] width 104 height 38
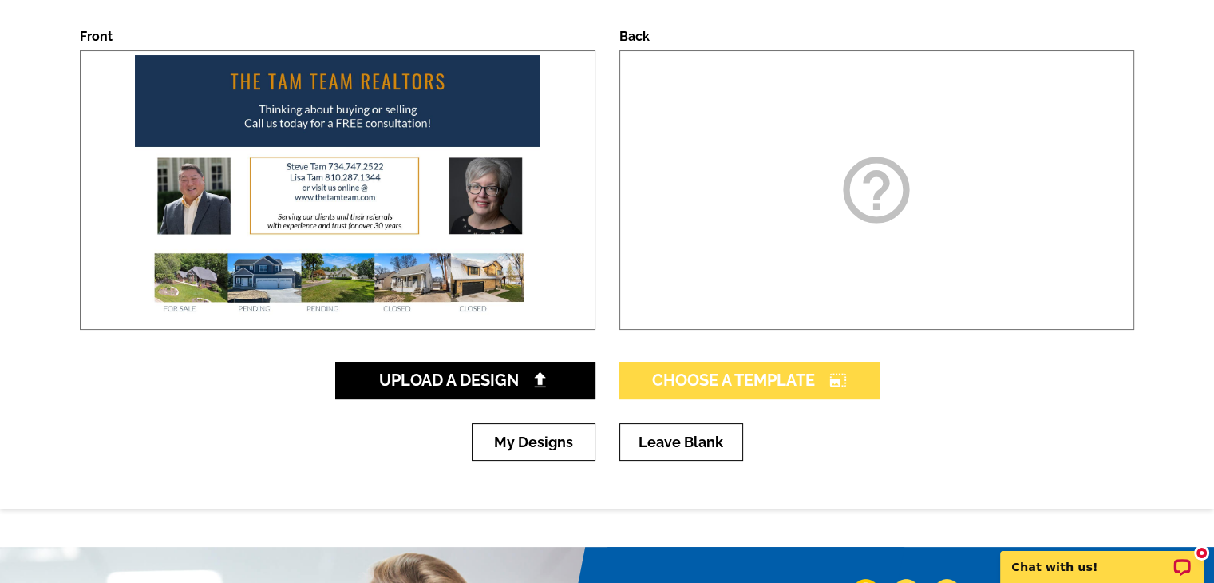
scroll to position [239, 0]
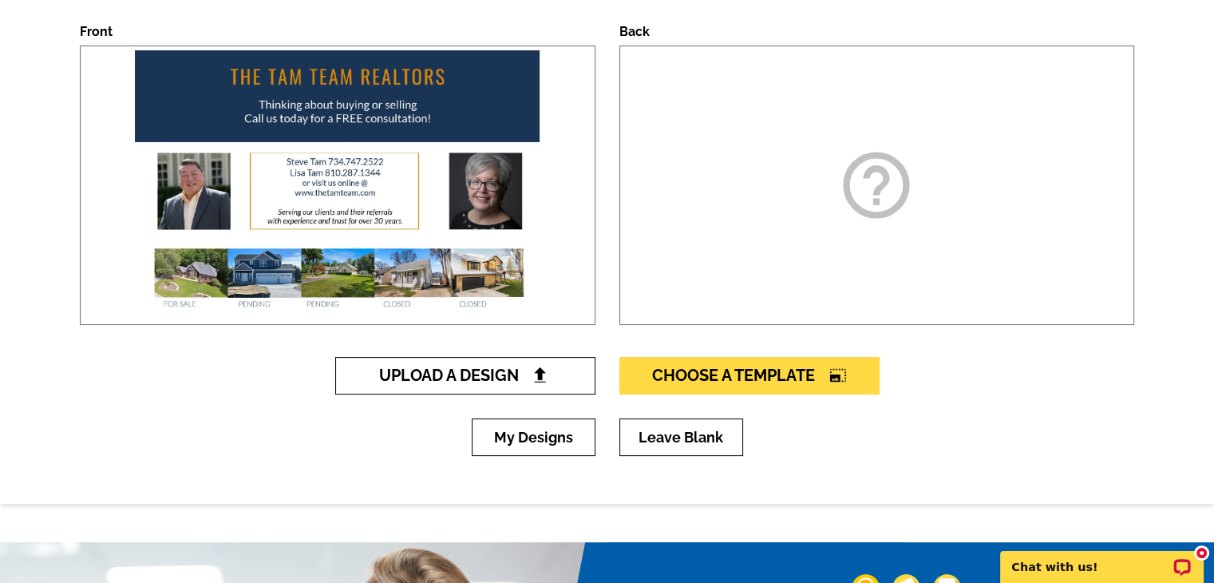
click at [542, 374] on img at bounding box center [539, 374] width 17 height 17
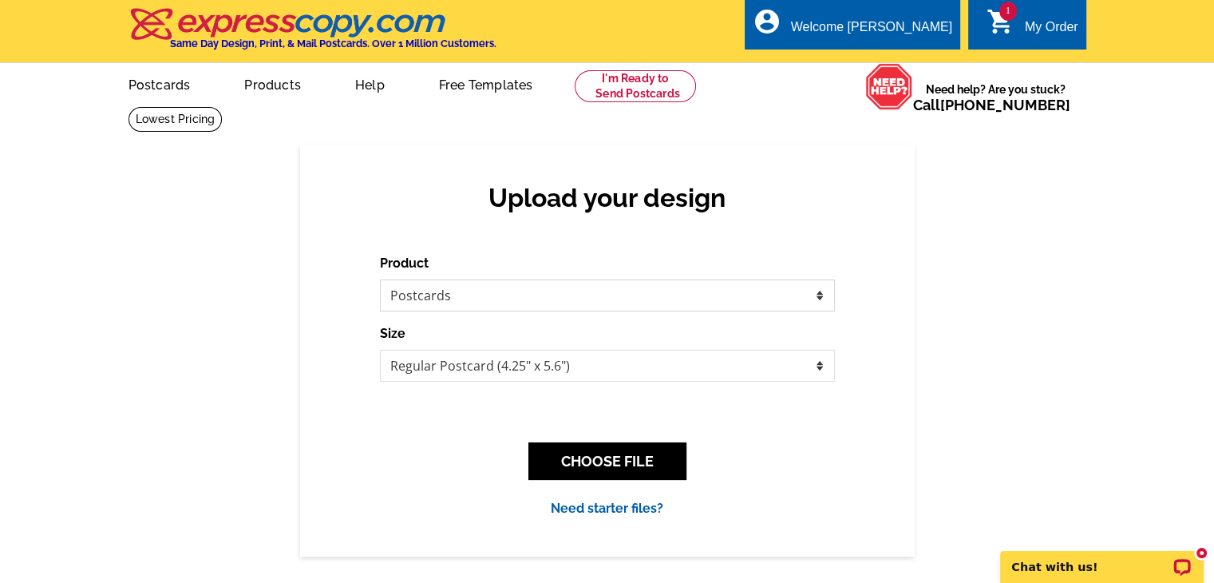
click at [477, 301] on select "Please select the type of file... Postcards Business Cards Letters and flyers G…" at bounding box center [607, 295] width 455 height 32
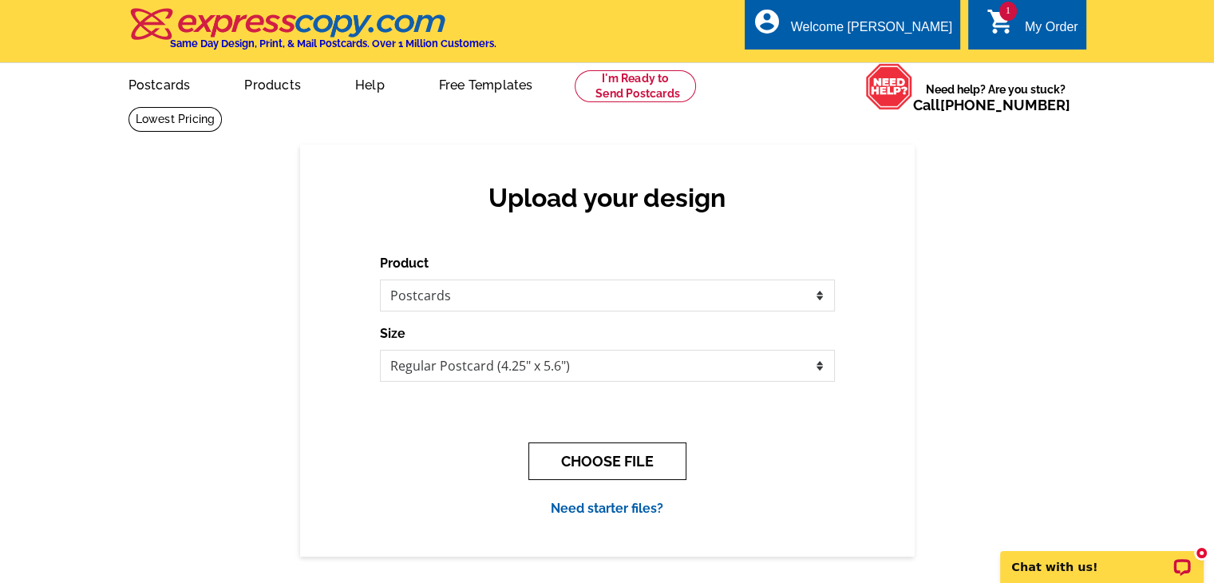
click at [579, 458] on button "CHOOSE FILE" at bounding box center [607, 461] width 158 height 38
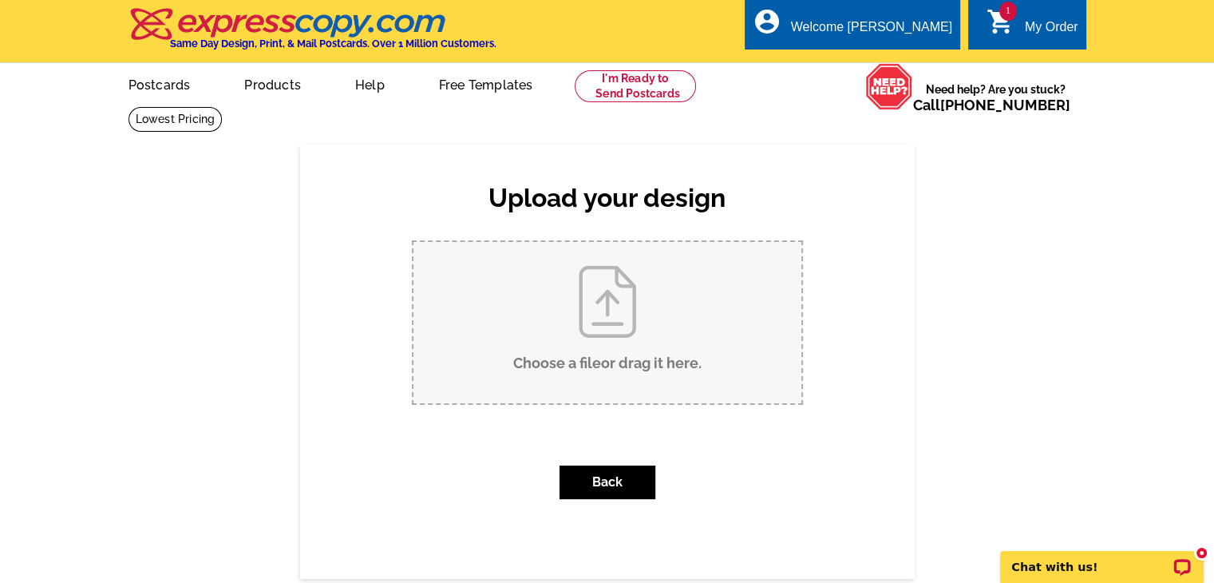
click at [588, 346] on input "Choose a file or drag it here ." at bounding box center [607, 322] width 388 height 161
type input "C:\fakepath\BackMaier Use.jpg"
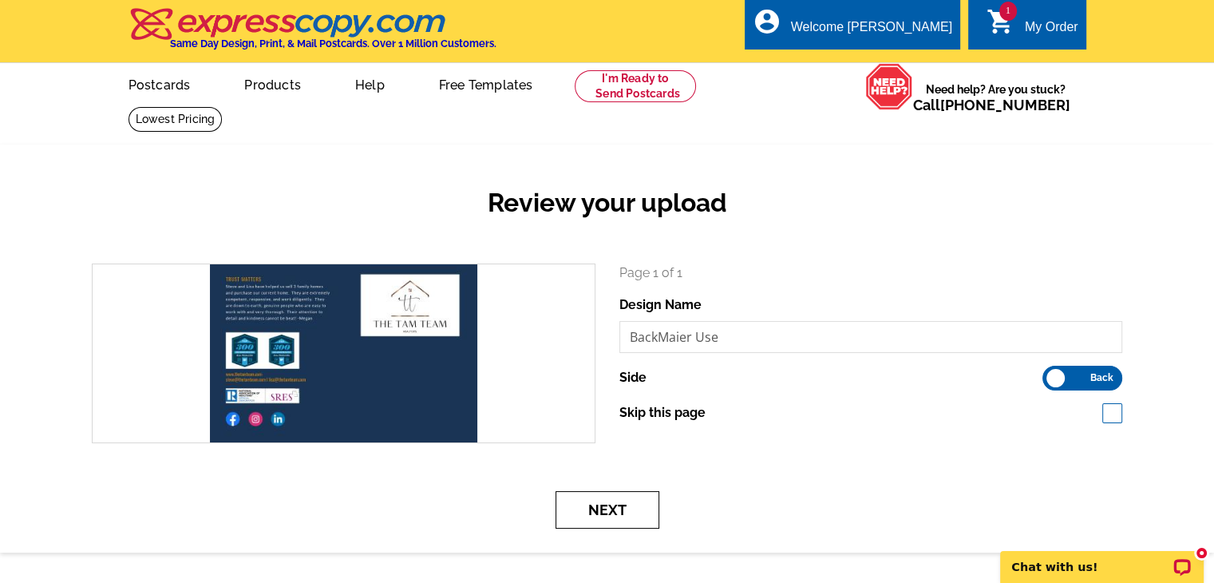
click at [575, 515] on button "Next" at bounding box center [607, 510] width 104 height 38
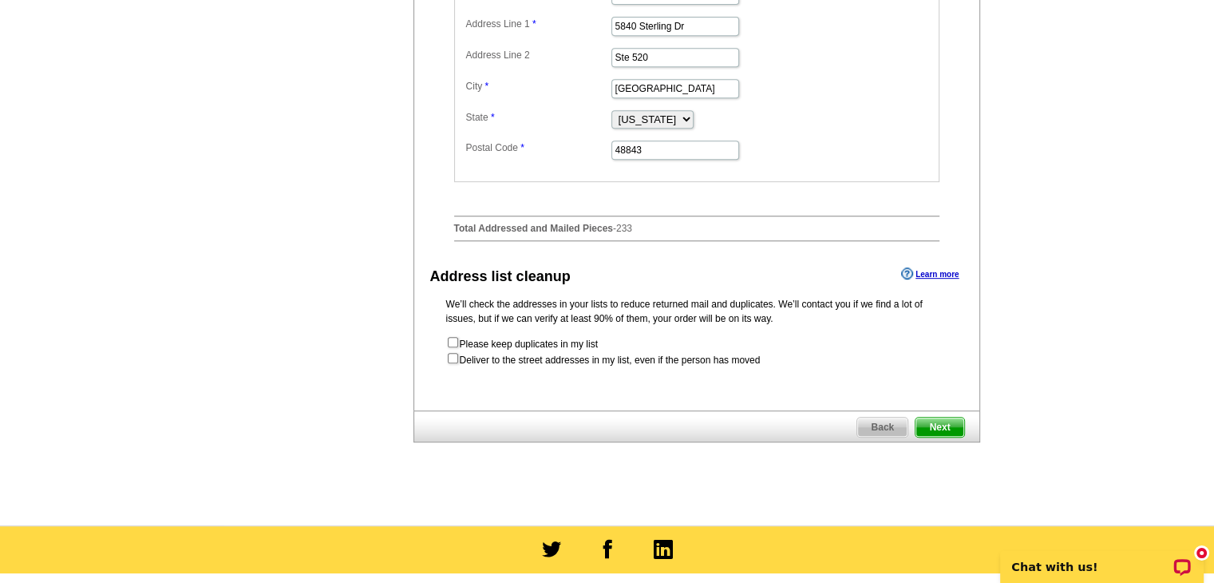
scroll to position [878, 0]
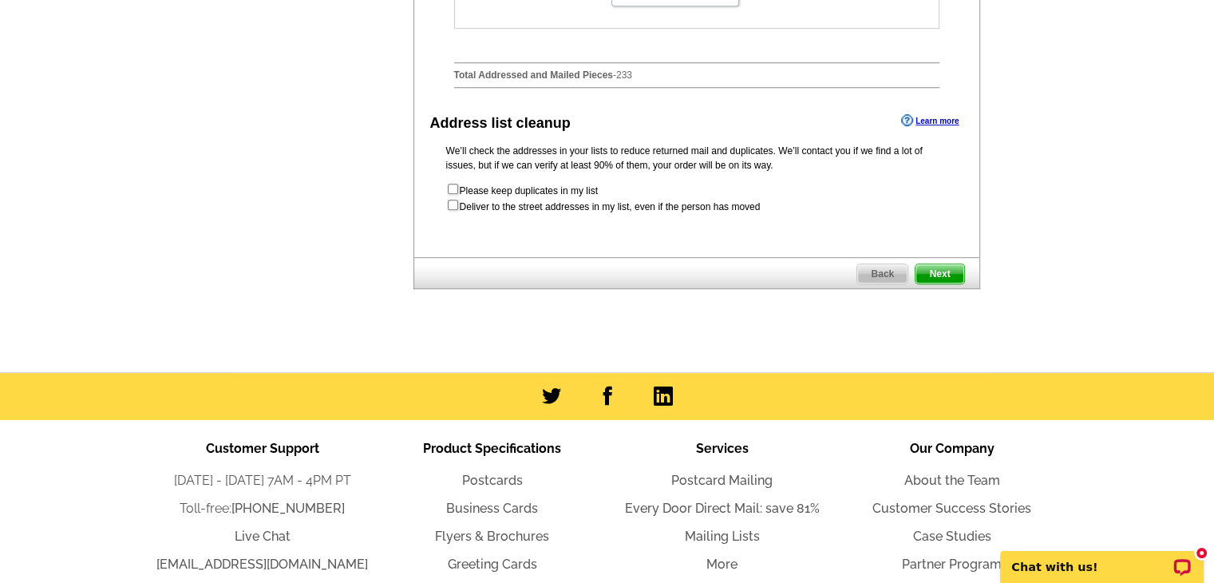
click at [932, 283] on span "Next" at bounding box center [939, 273] width 48 height 19
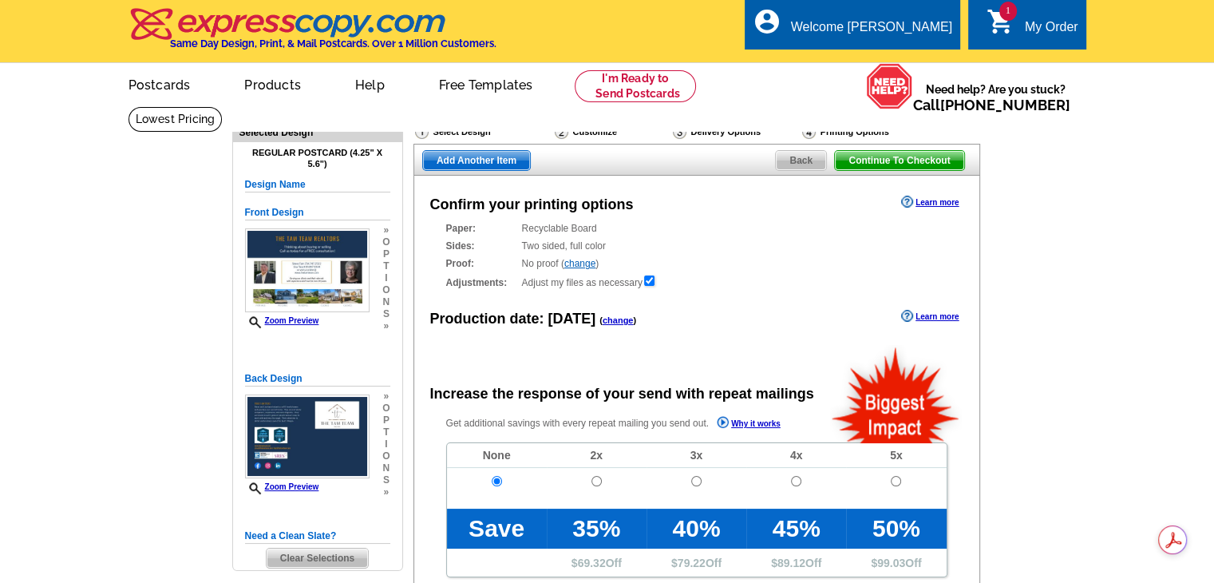
radio input "false"
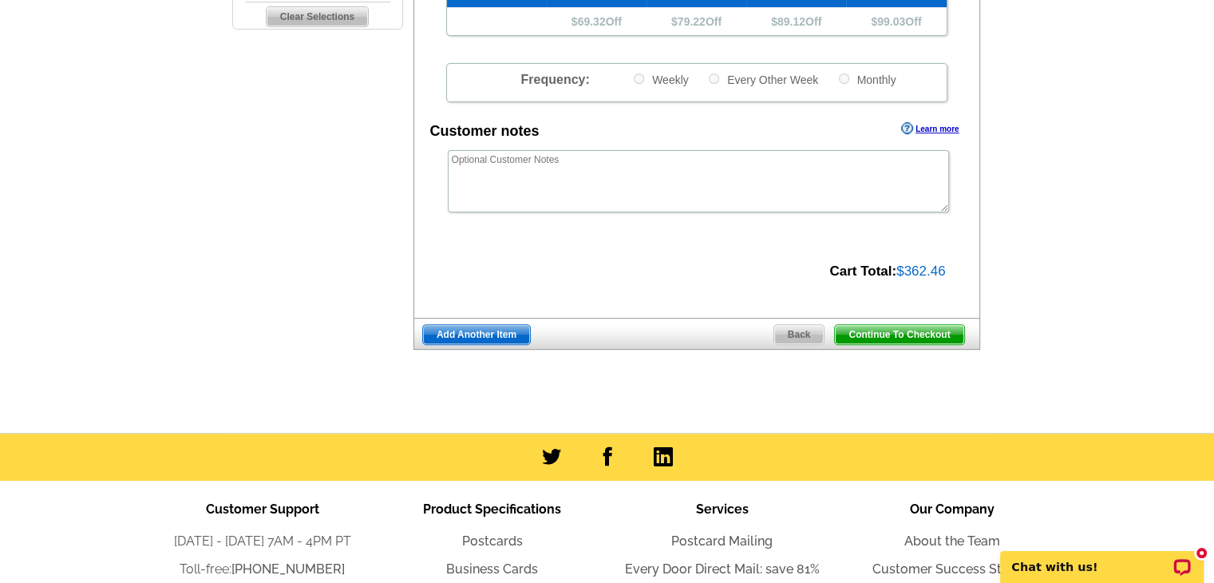
scroll to position [559, 0]
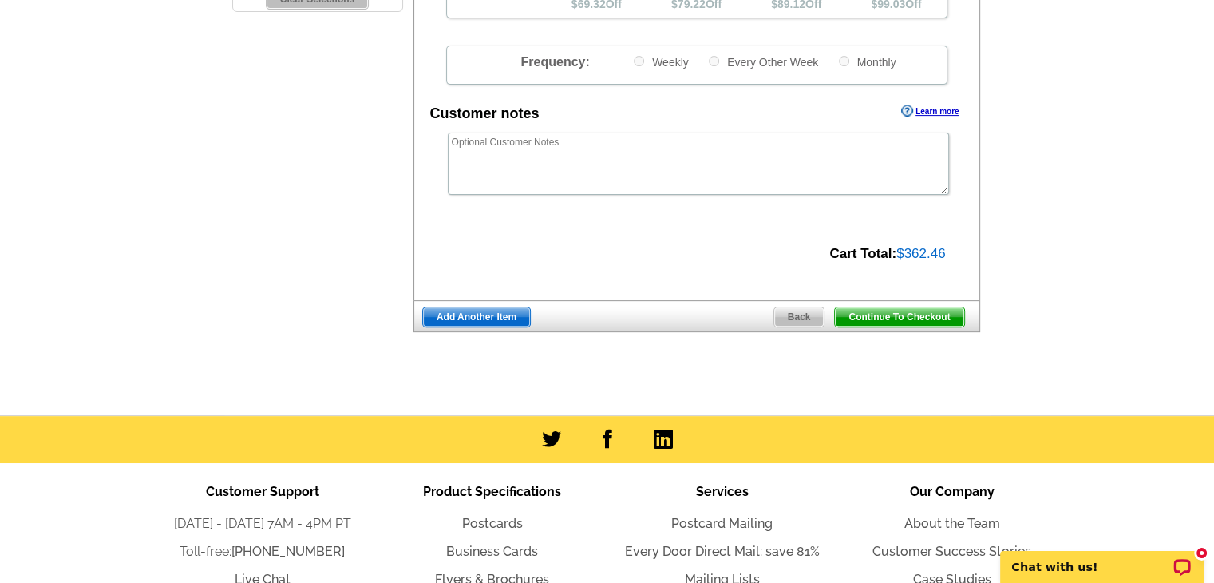
click at [884, 315] on span "Continue To Checkout" at bounding box center [899, 316] width 128 height 19
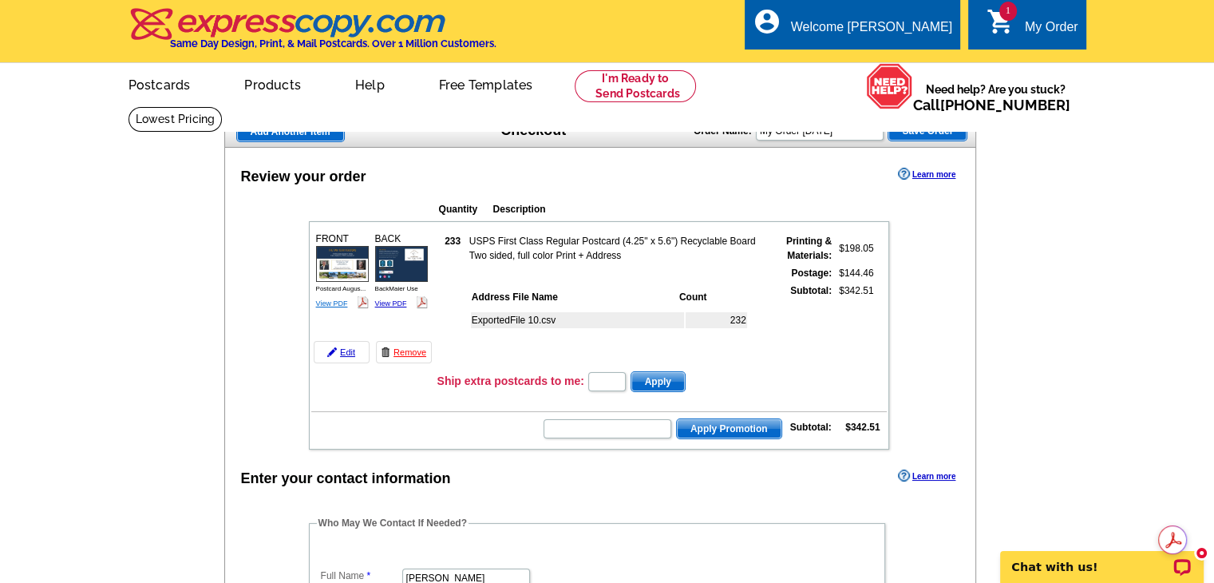
click at [334, 302] on link "View PDF" at bounding box center [332, 303] width 32 height 8
click at [1190, 571] on div "Open LiveChat chat widget" at bounding box center [1182, 565] width 20 height 20
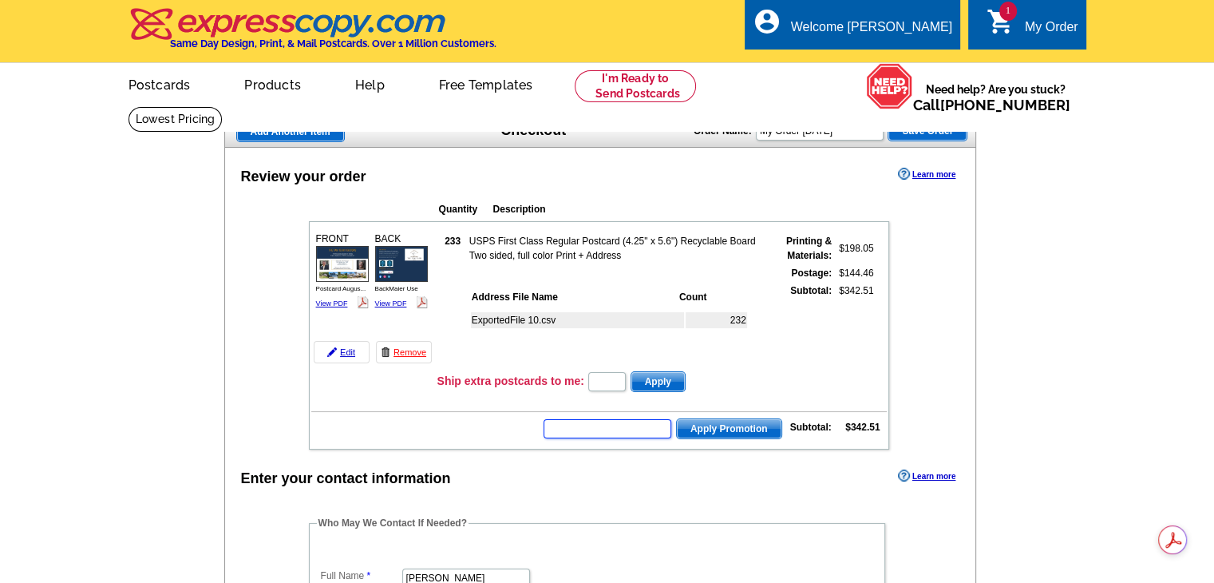
click at [584, 423] on input "text" at bounding box center [607, 428] width 128 height 19
type input "CC2330"
click at [709, 419] on span "Apply Promotion" at bounding box center [729, 428] width 105 height 19
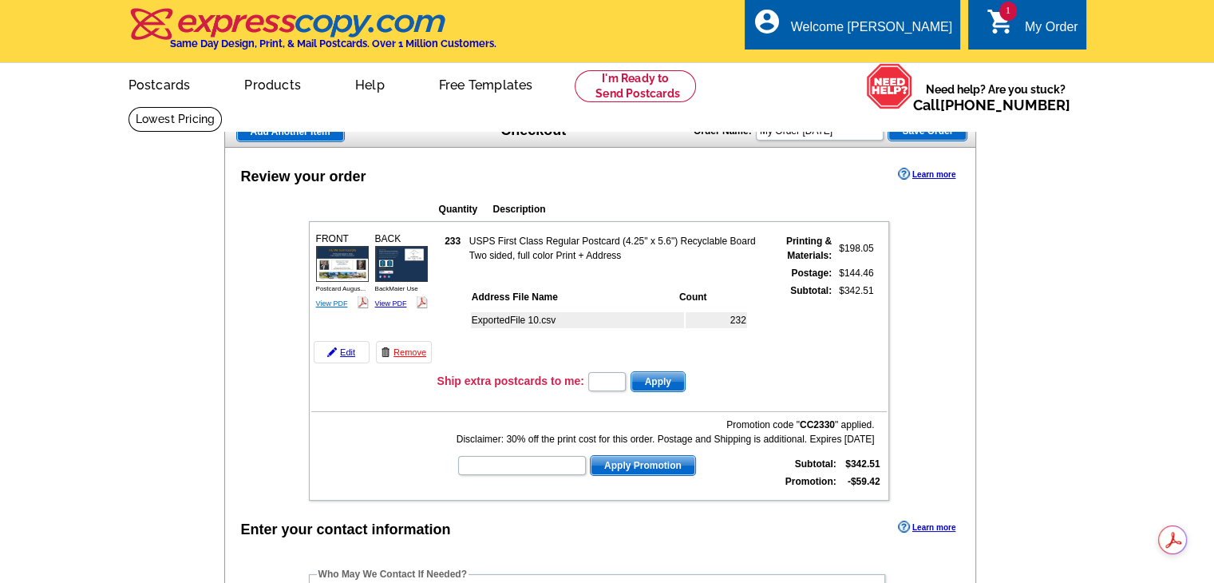
click at [329, 299] on link "View PDF" at bounding box center [332, 303] width 32 height 8
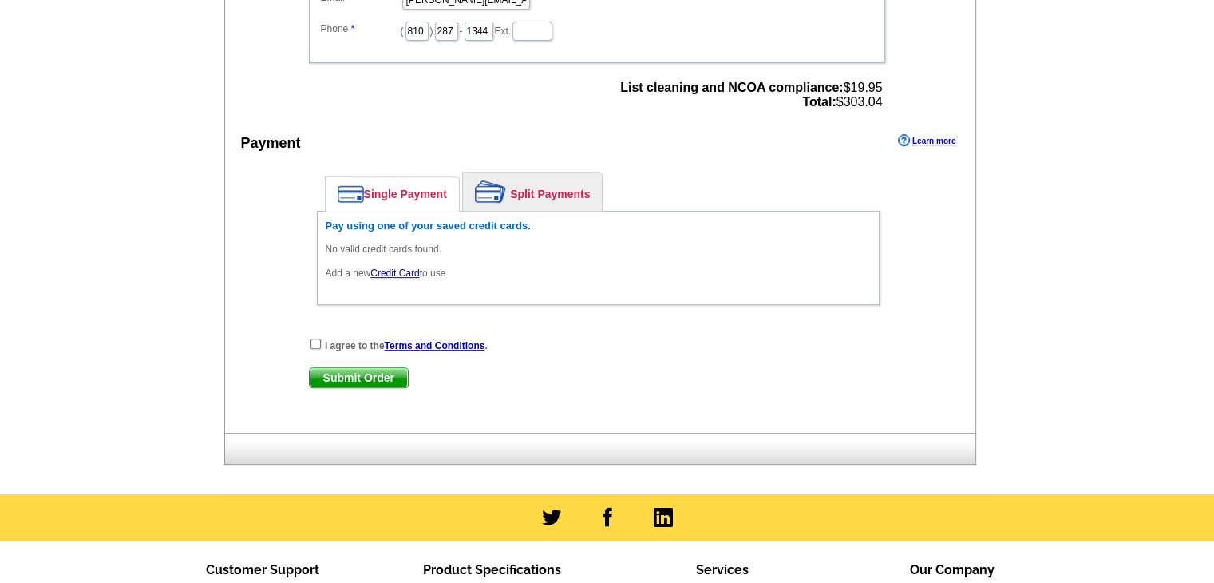
scroll to position [718, 0]
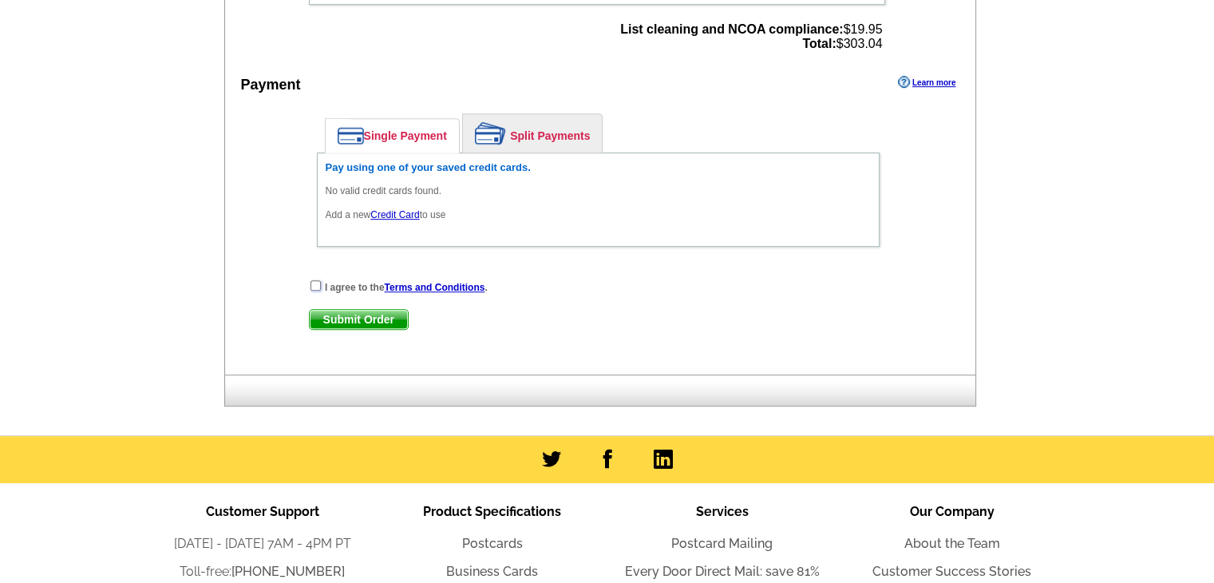
click at [313, 280] on input "checkbox" at bounding box center [315, 285] width 10 height 10
checkbox input "true"
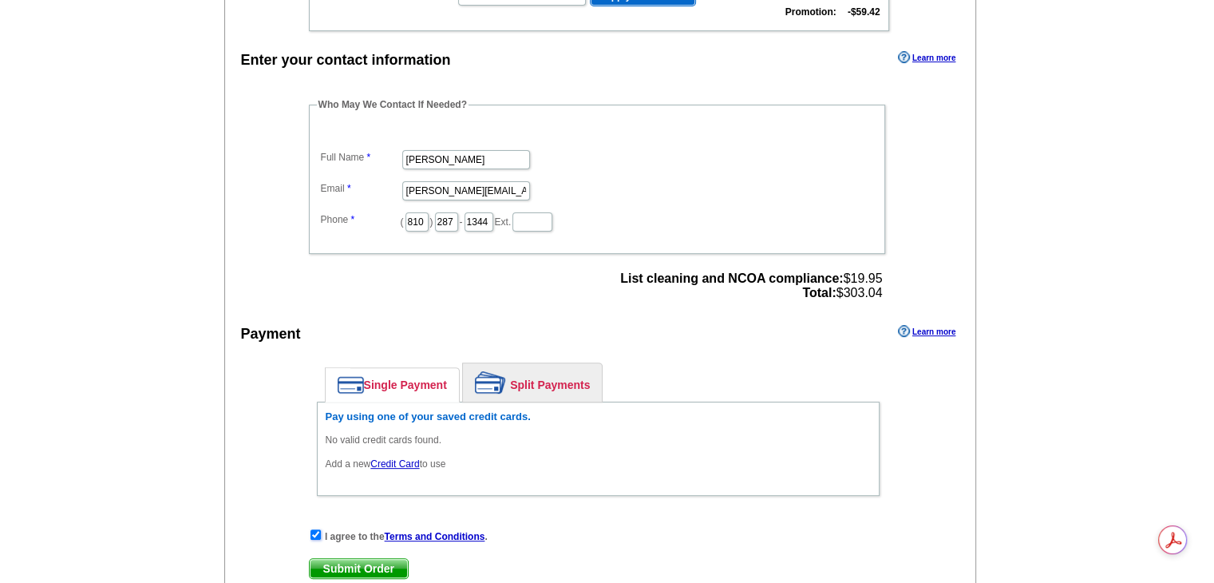
scroll to position [479, 0]
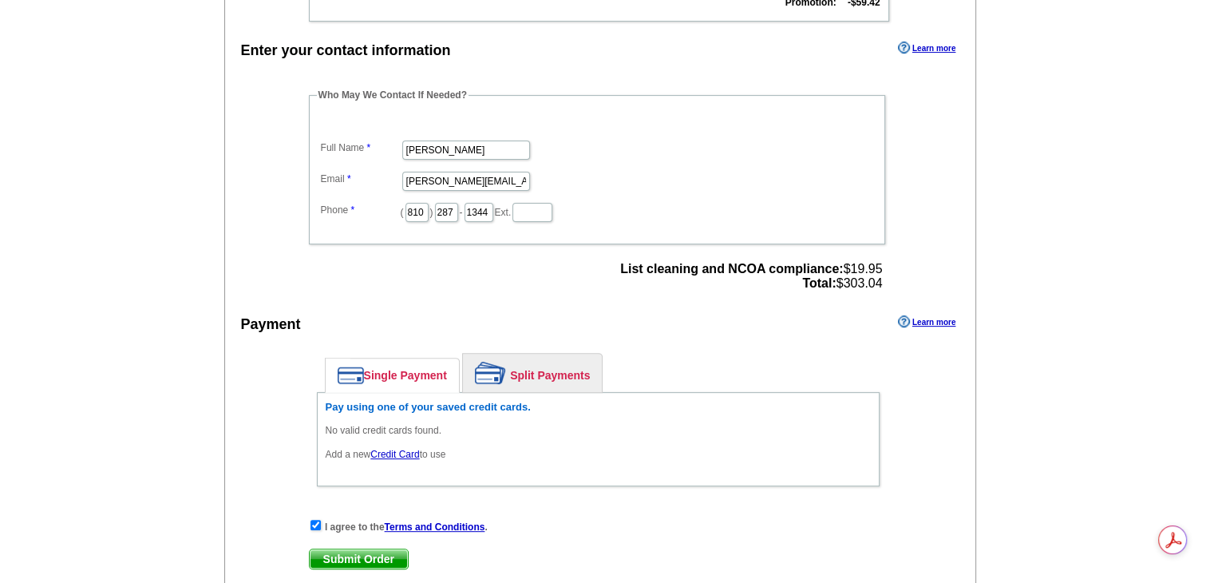
click at [393, 448] on link "Credit Card" at bounding box center [394, 453] width 49 height 11
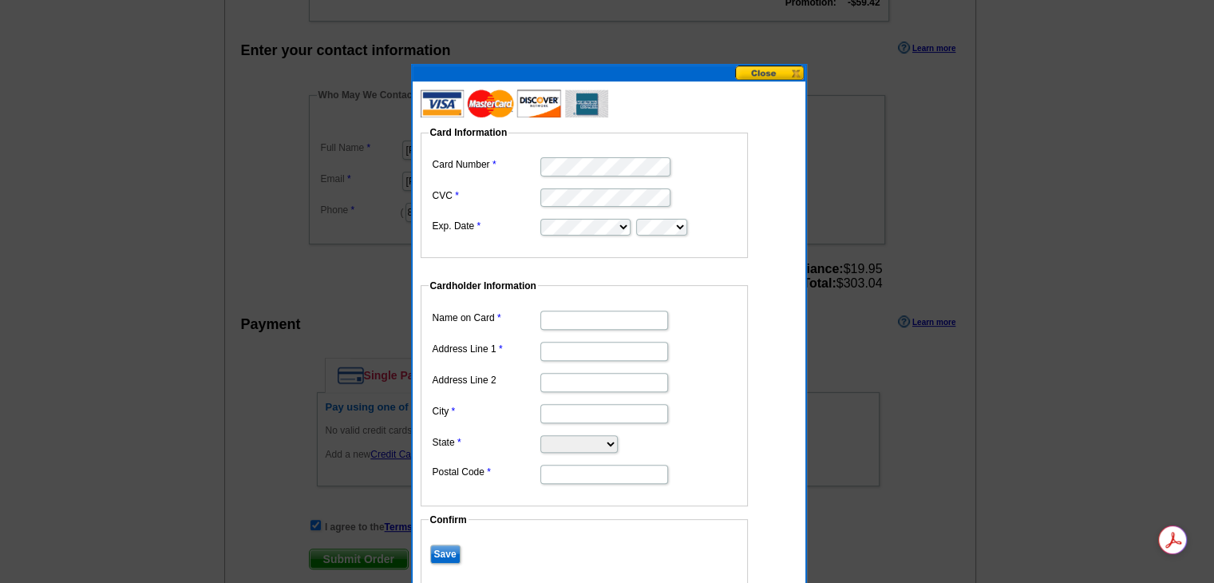
click at [586, 316] on input "Name on Card" at bounding box center [604, 319] width 128 height 19
type input "[PERSON_NAME]"
type input "5840 Sterling Dr"
type input "Ste 520"
type input "[PERSON_NAME]"
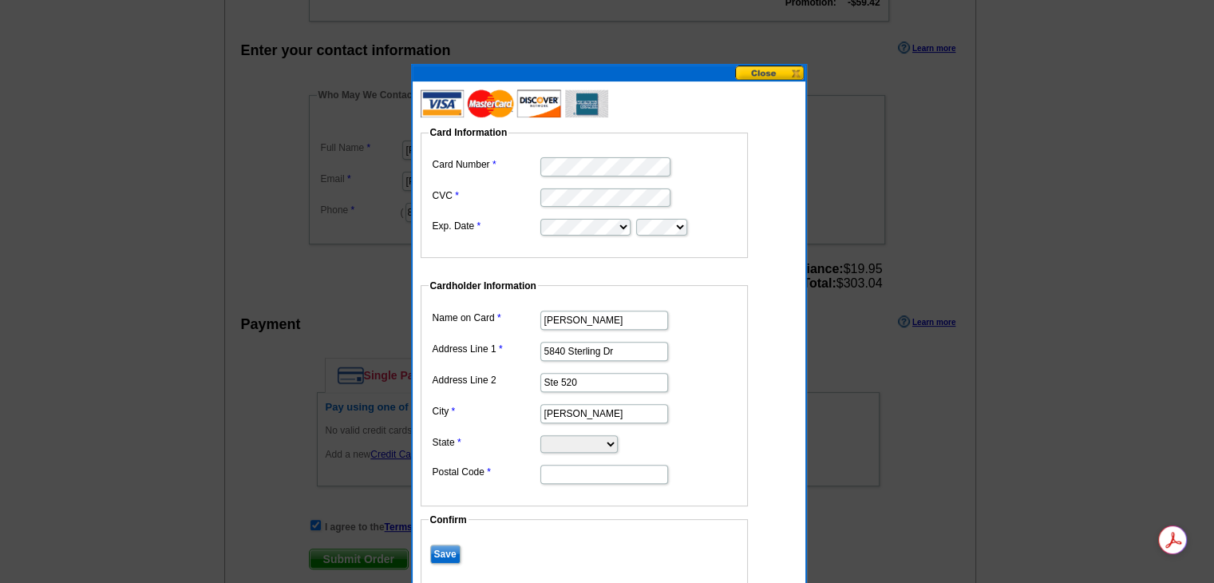
select select "MI"
type input "48843"
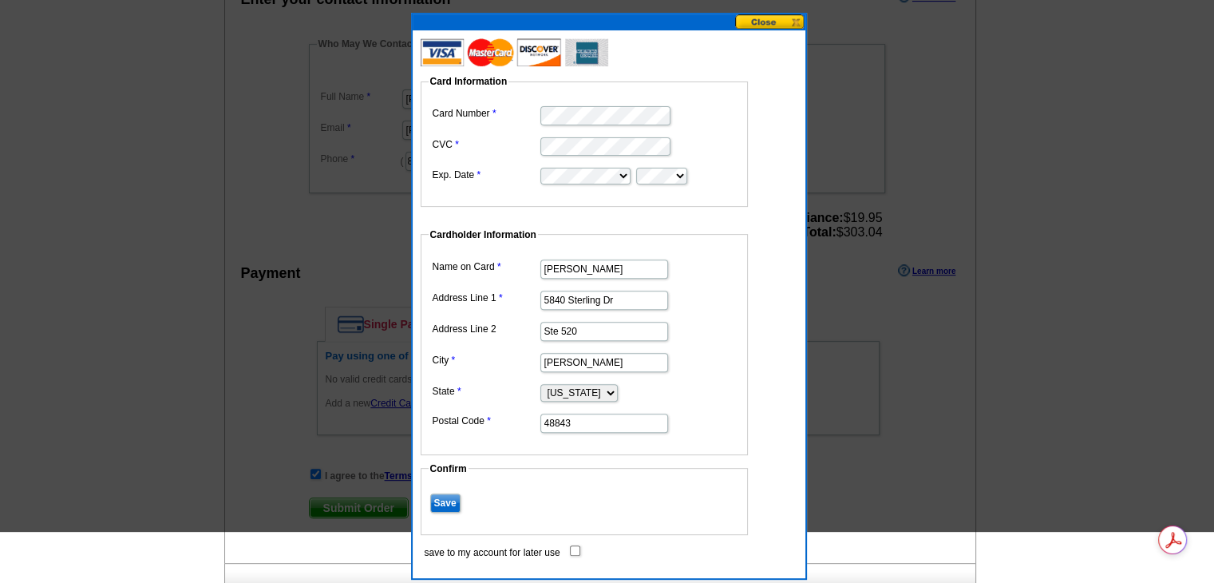
scroll to position [638, 0]
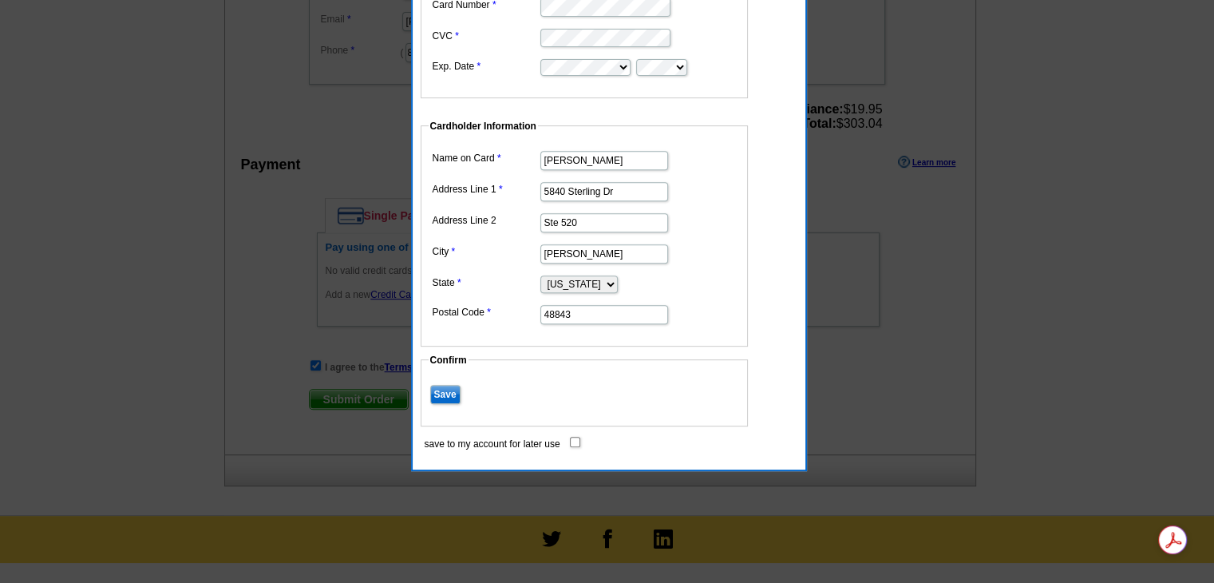
click at [438, 387] on input "Save" at bounding box center [445, 394] width 30 height 19
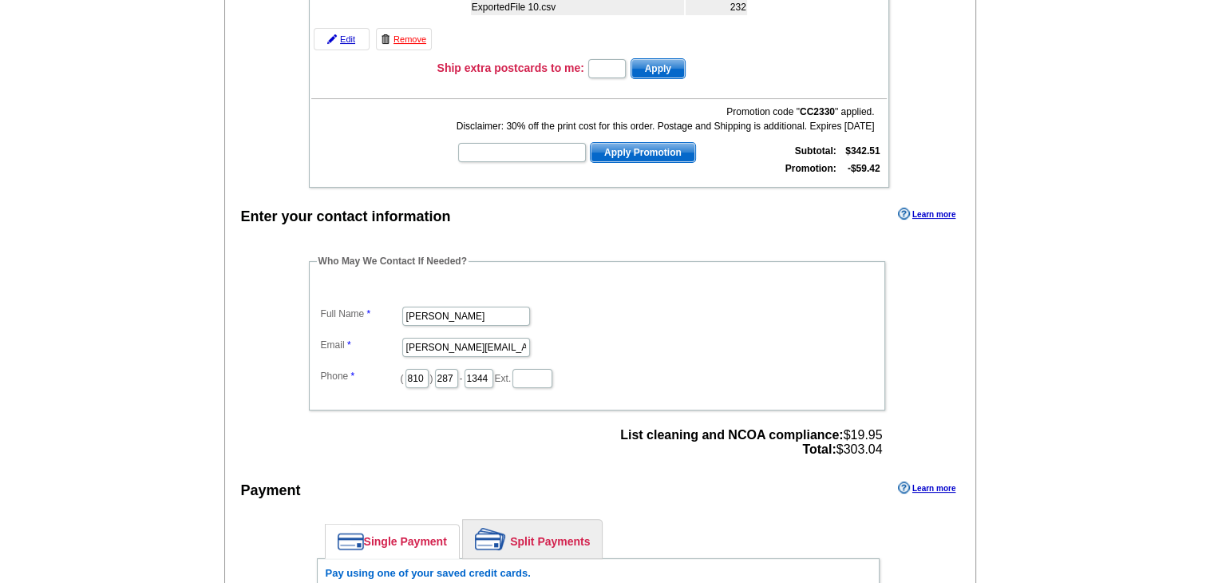
scroll to position [559, 0]
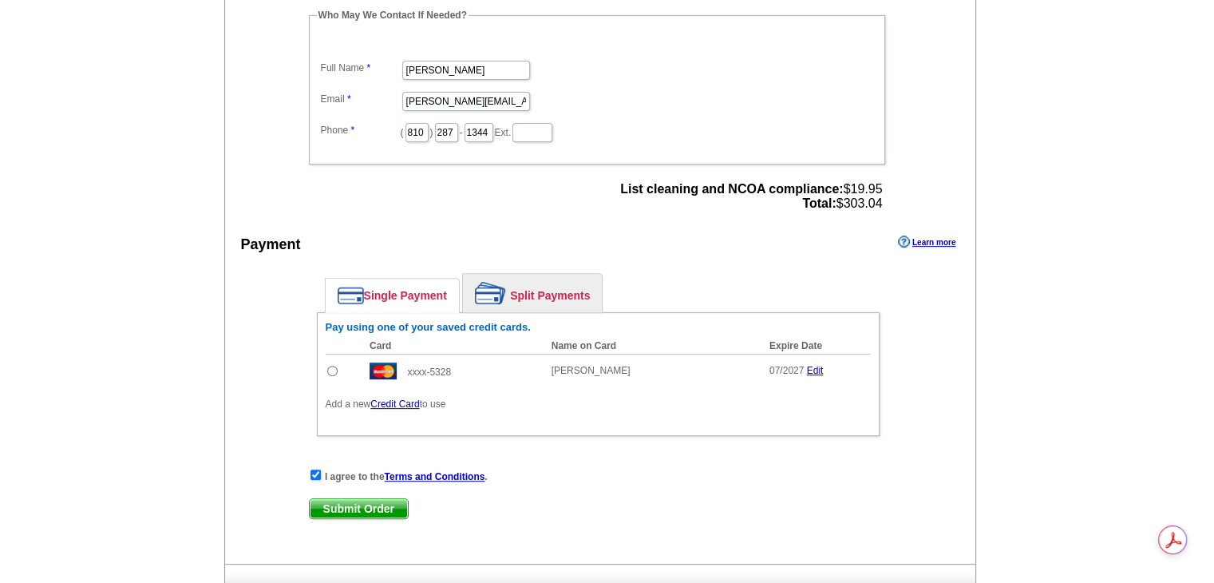
click at [332, 365] on input "radio" at bounding box center [332, 370] width 10 height 10
radio input "true"
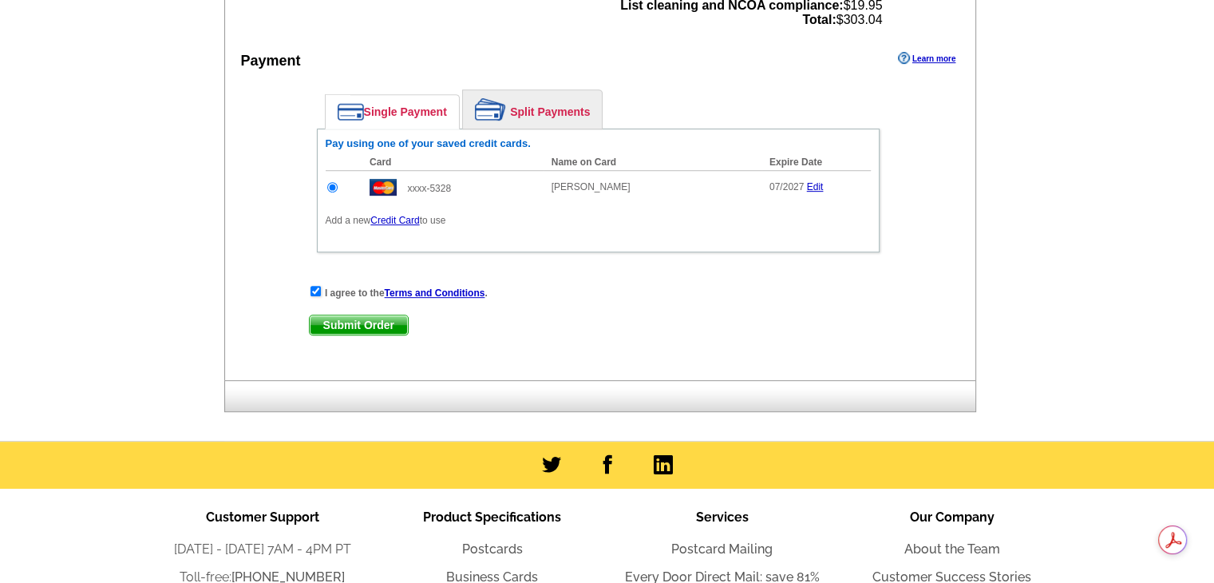
scroll to position [798, 0]
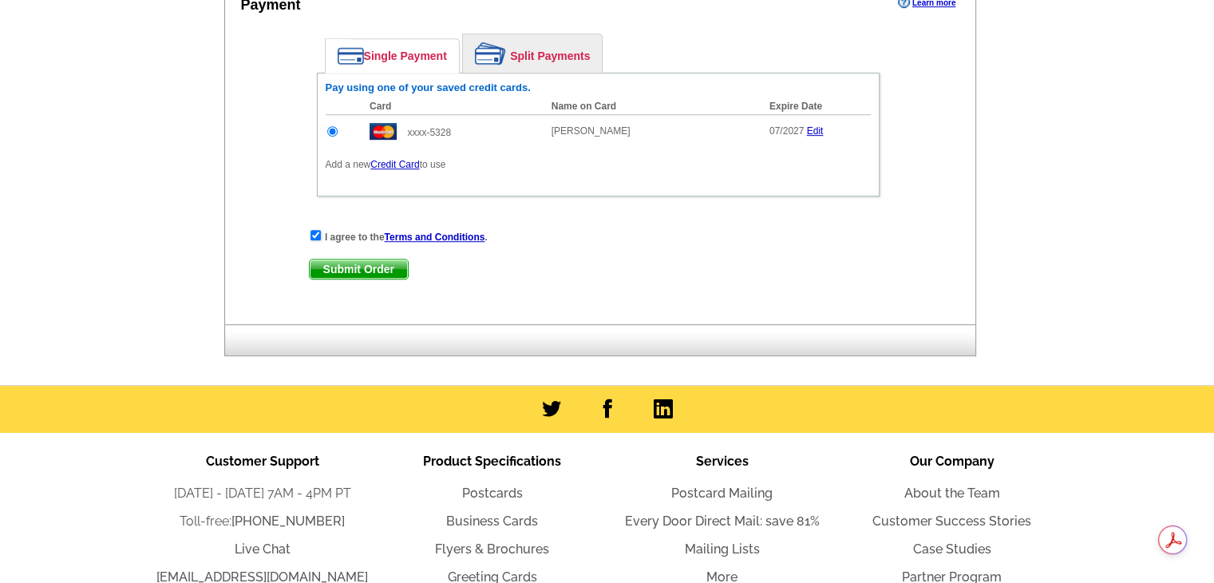
click at [371, 259] on span "Submit Order" at bounding box center [359, 268] width 98 height 19
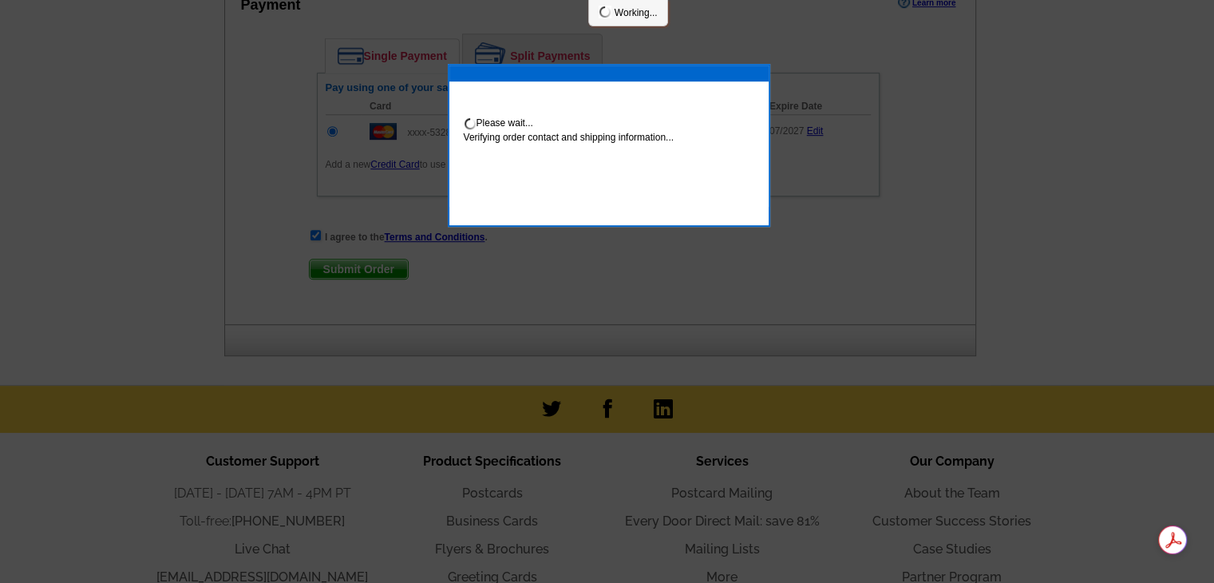
scroll to position [879, 0]
